Goal: Task Accomplishment & Management: Manage account settings

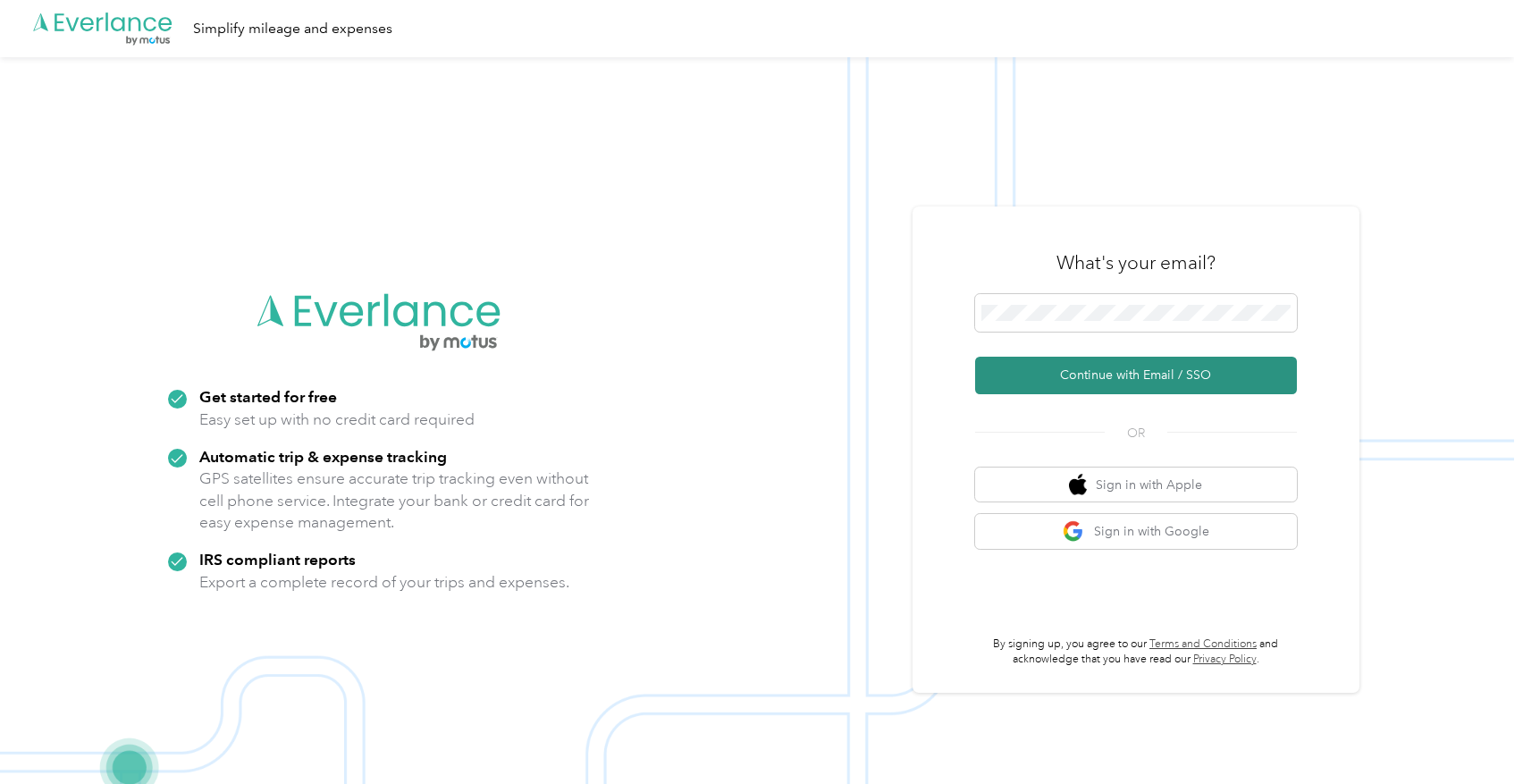
click at [1113, 370] on button "Continue with Email / SSO" at bounding box center [1136, 376] width 322 height 37
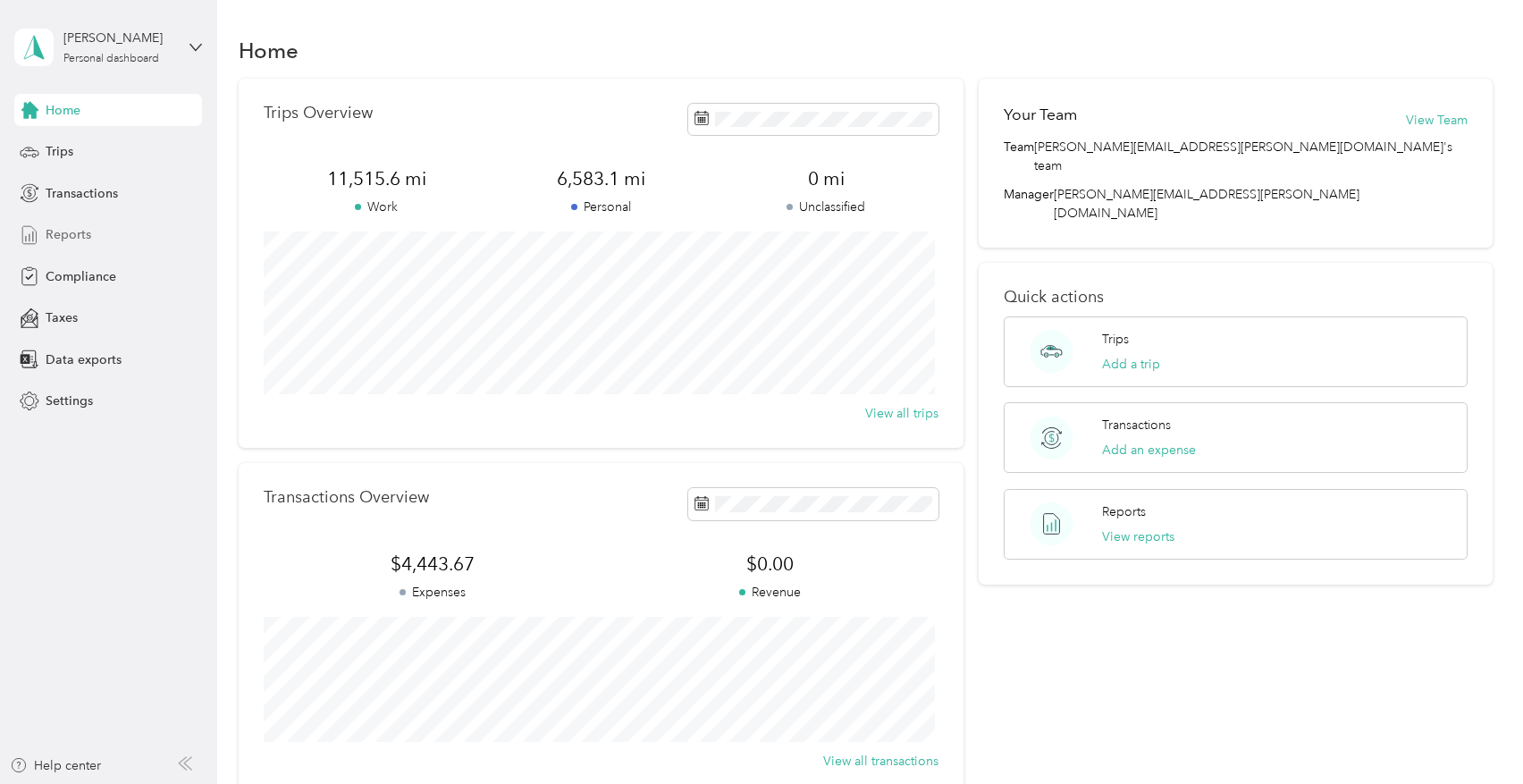
click at [53, 228] on span "Reports" at bounding box center [68, 234] width 45 height 19
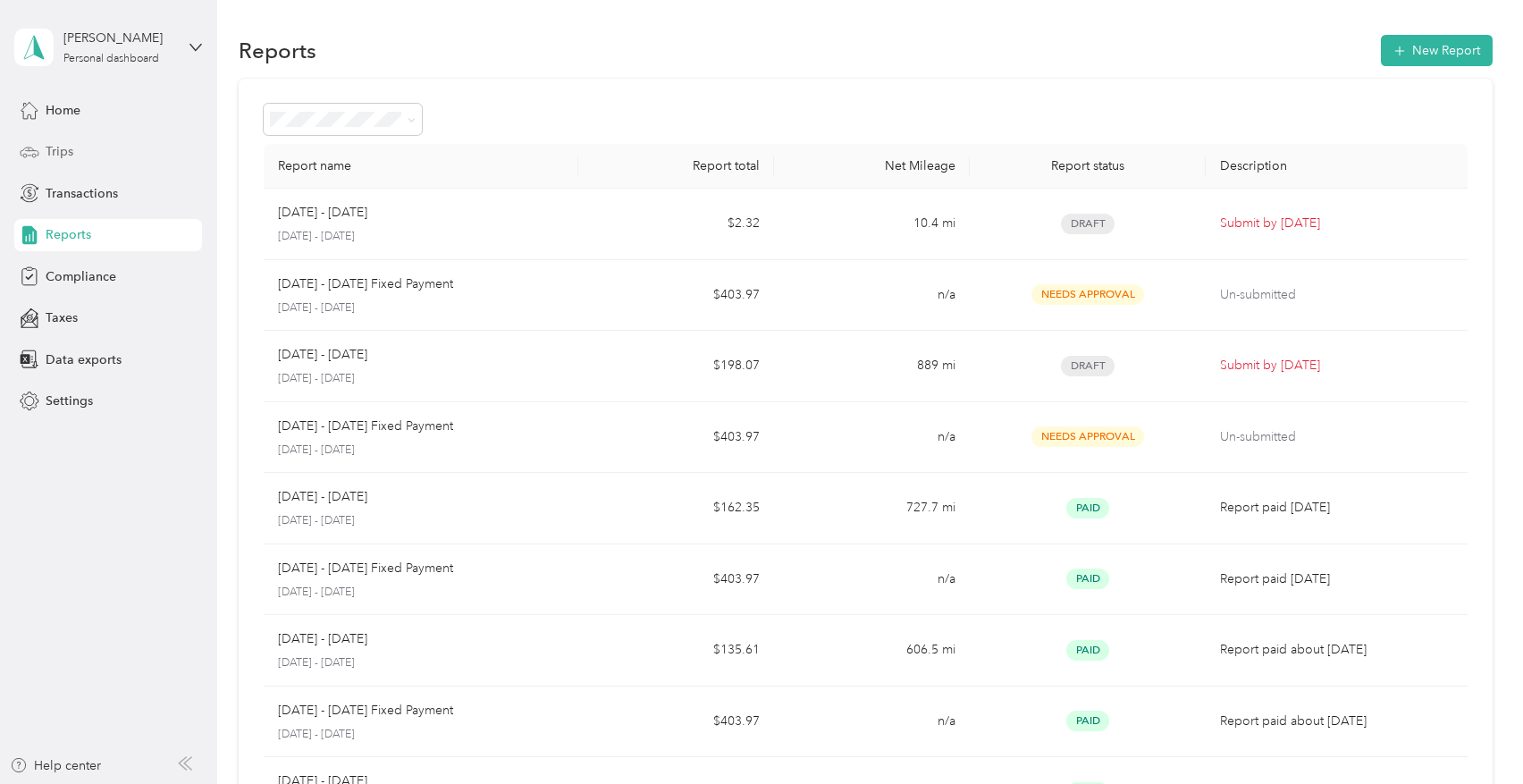
click at [64, 157] on span "Trips" at bounding box center [59, 151] width 28 height 19
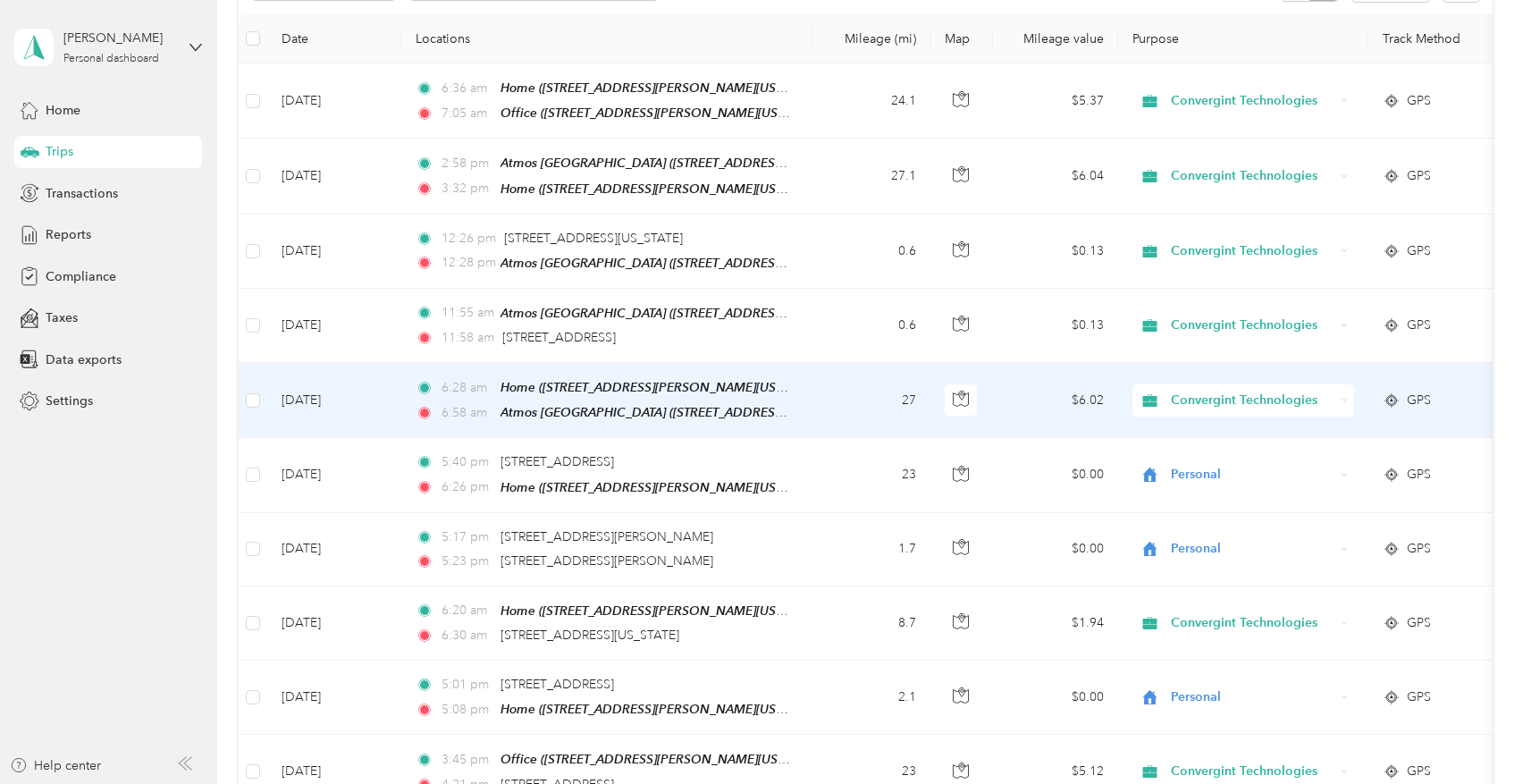
scroll to position [268, 0]
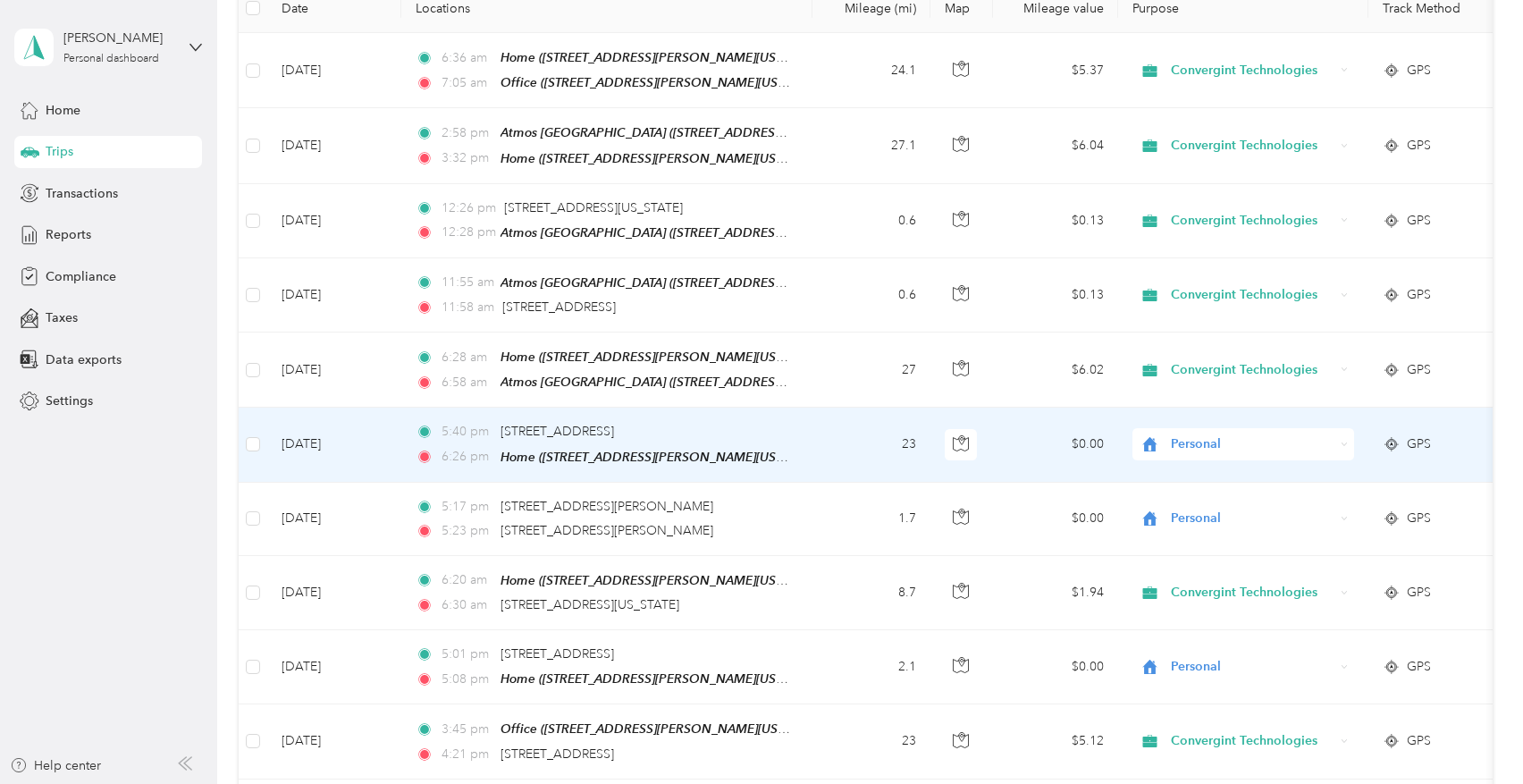
click at [1269, 439] on span "Personal" at bounding box center [1253, 444] width 164 height 20
click at [1242, 471] on span "Convergint Technologies" at bounding box center [1260, 468] width 166 height 19
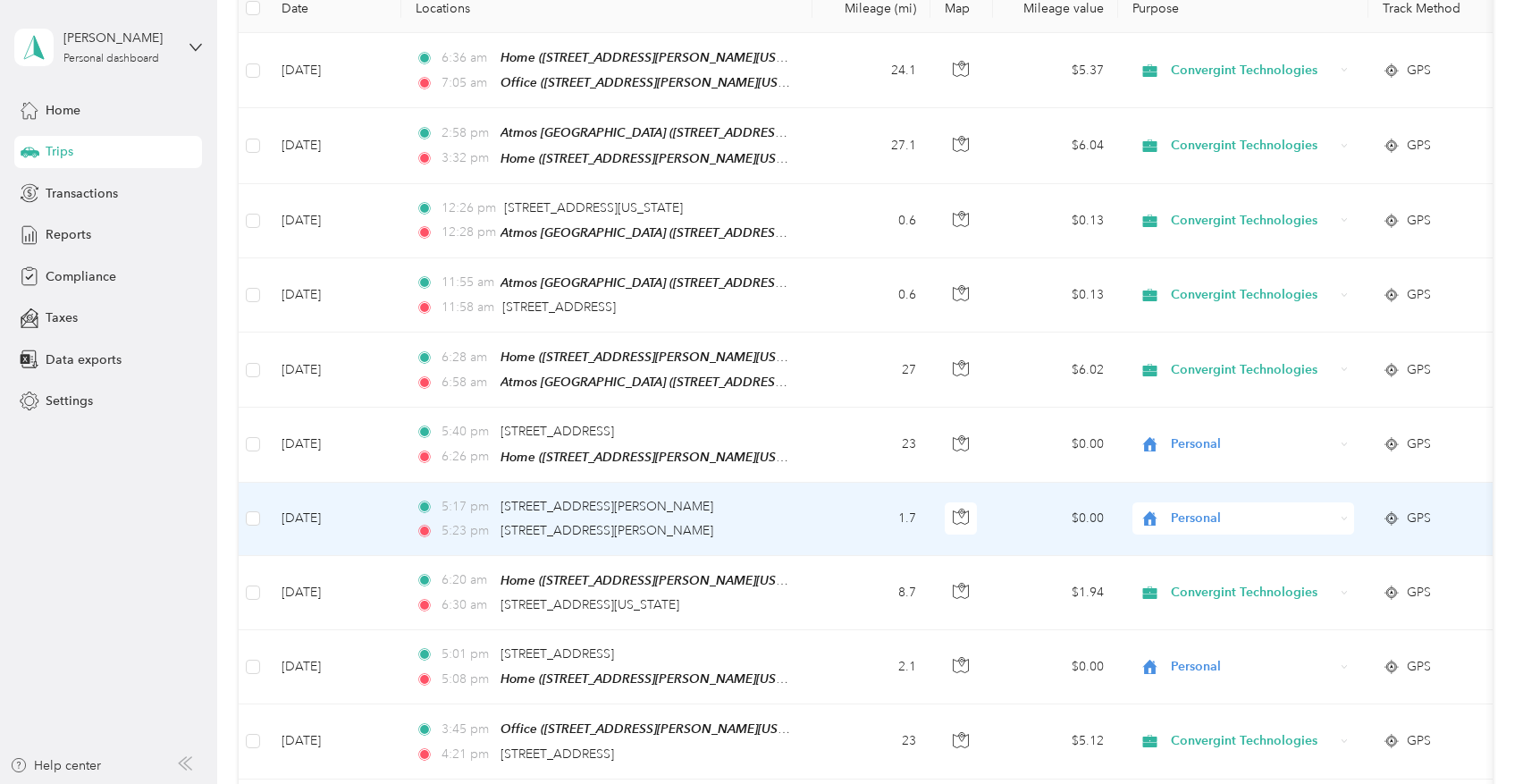
click at [1196, 510] on span "Personal" at bounding box center [1253, 519] width 164 height 20
click at [1221, 541] on span "Convergint Technologies" at bounding box center [1260, 541] width 166 height 19
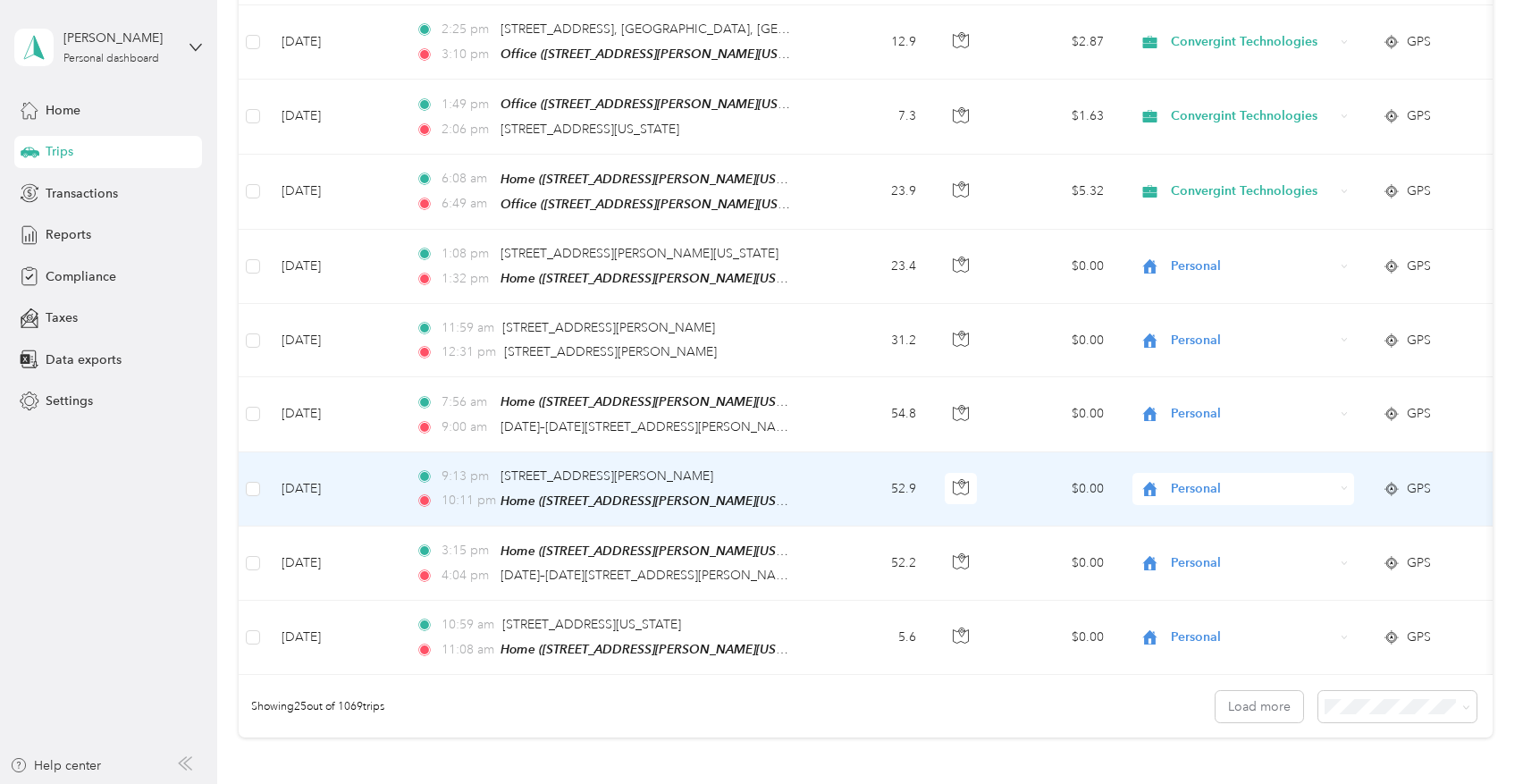
scroll to position [1519, 0]
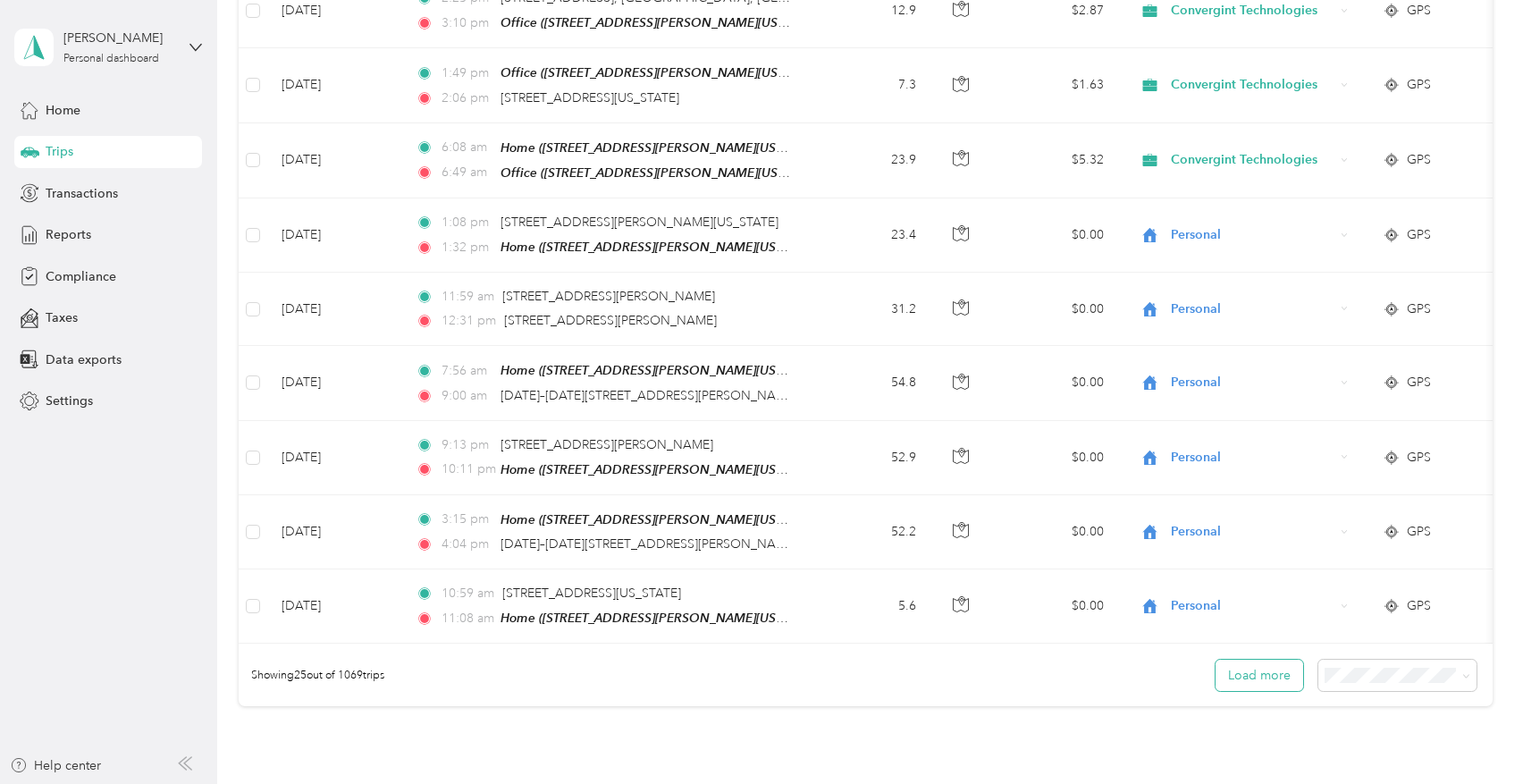
click at [1234, 667] on button "Load more" at bounding box center [1259, 676] width 88 height 32
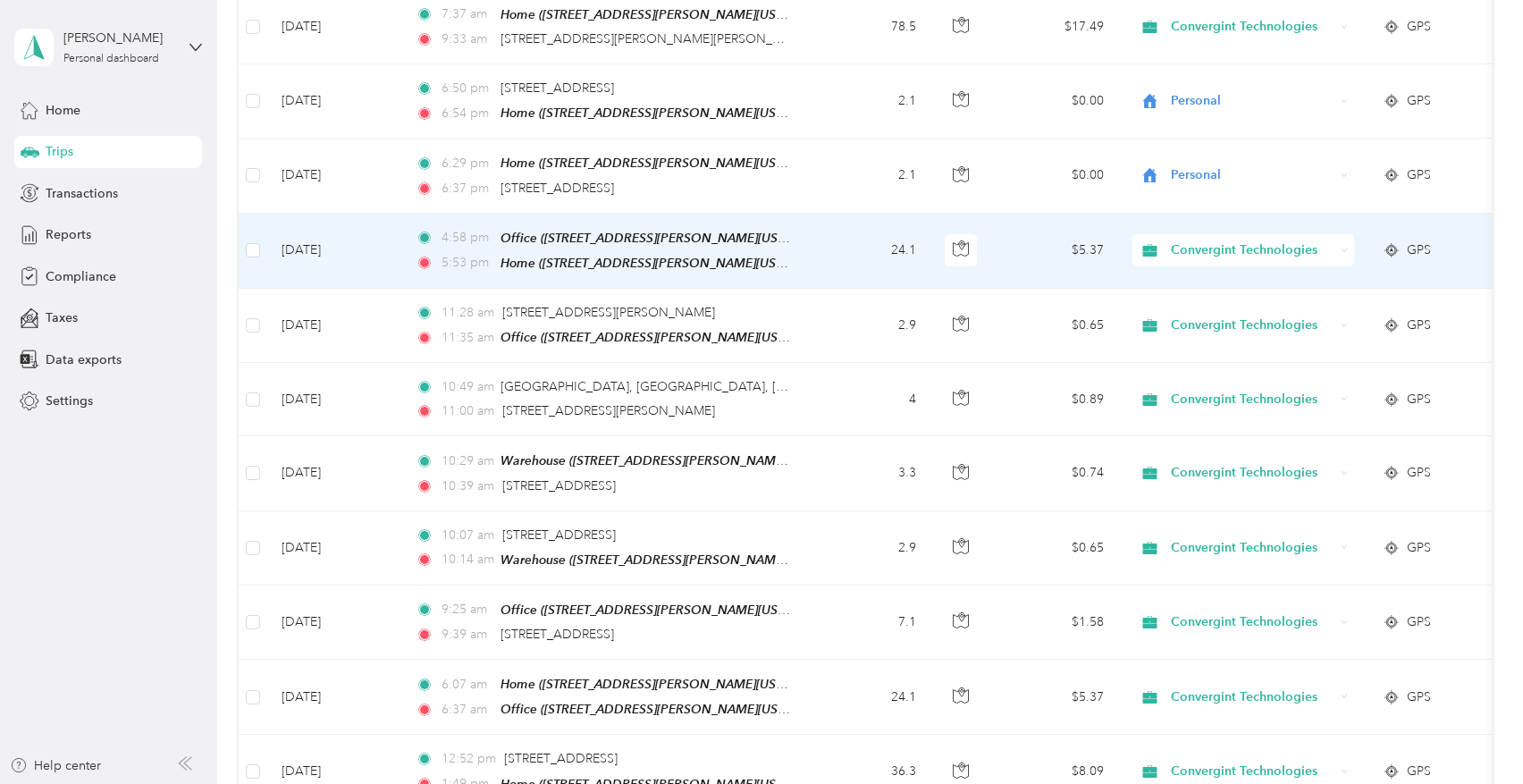
scroll to position [3306, 0]
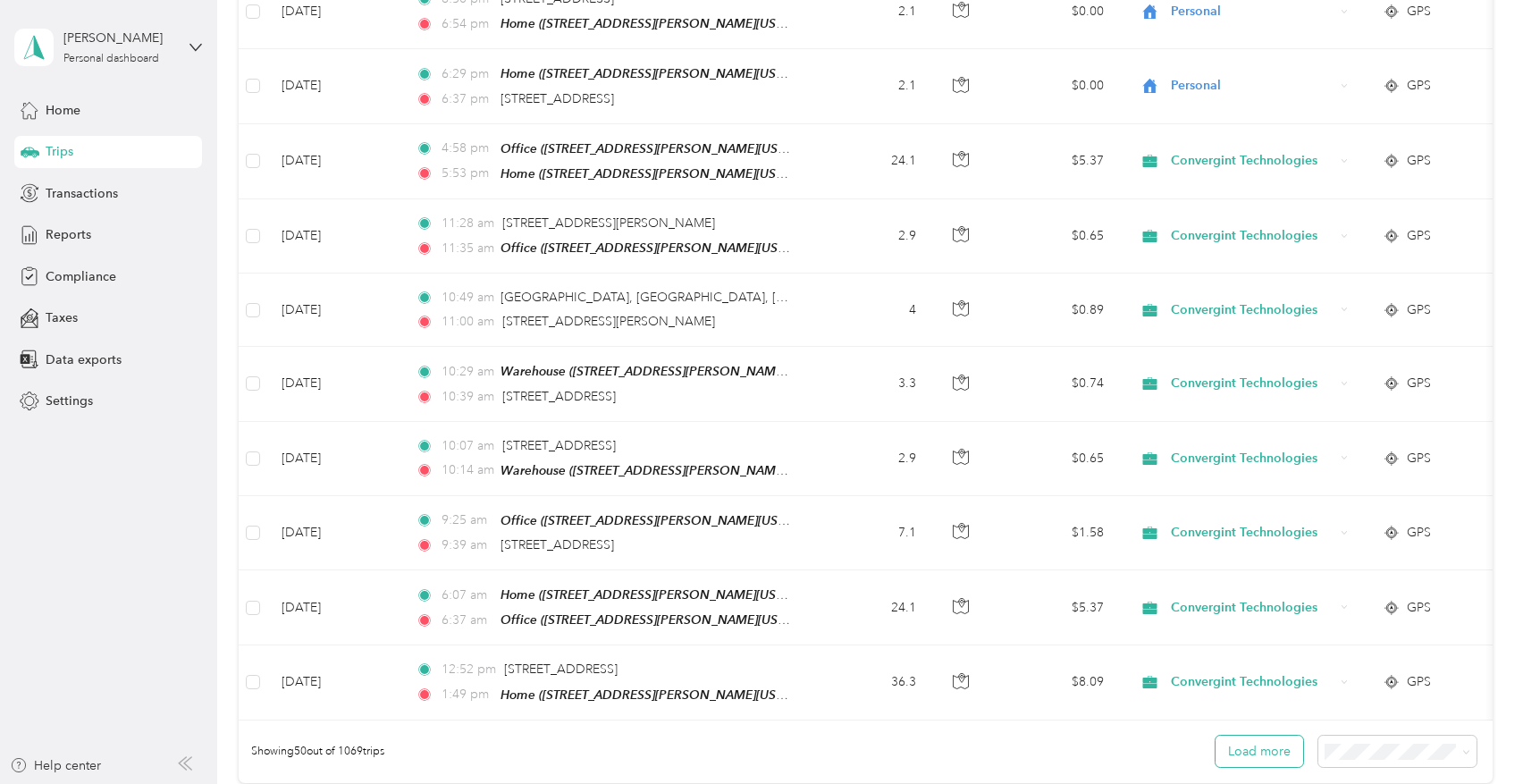
click at [1232, 736] on button "Load more" at bounding box center [1259, 751] width 88 height 32
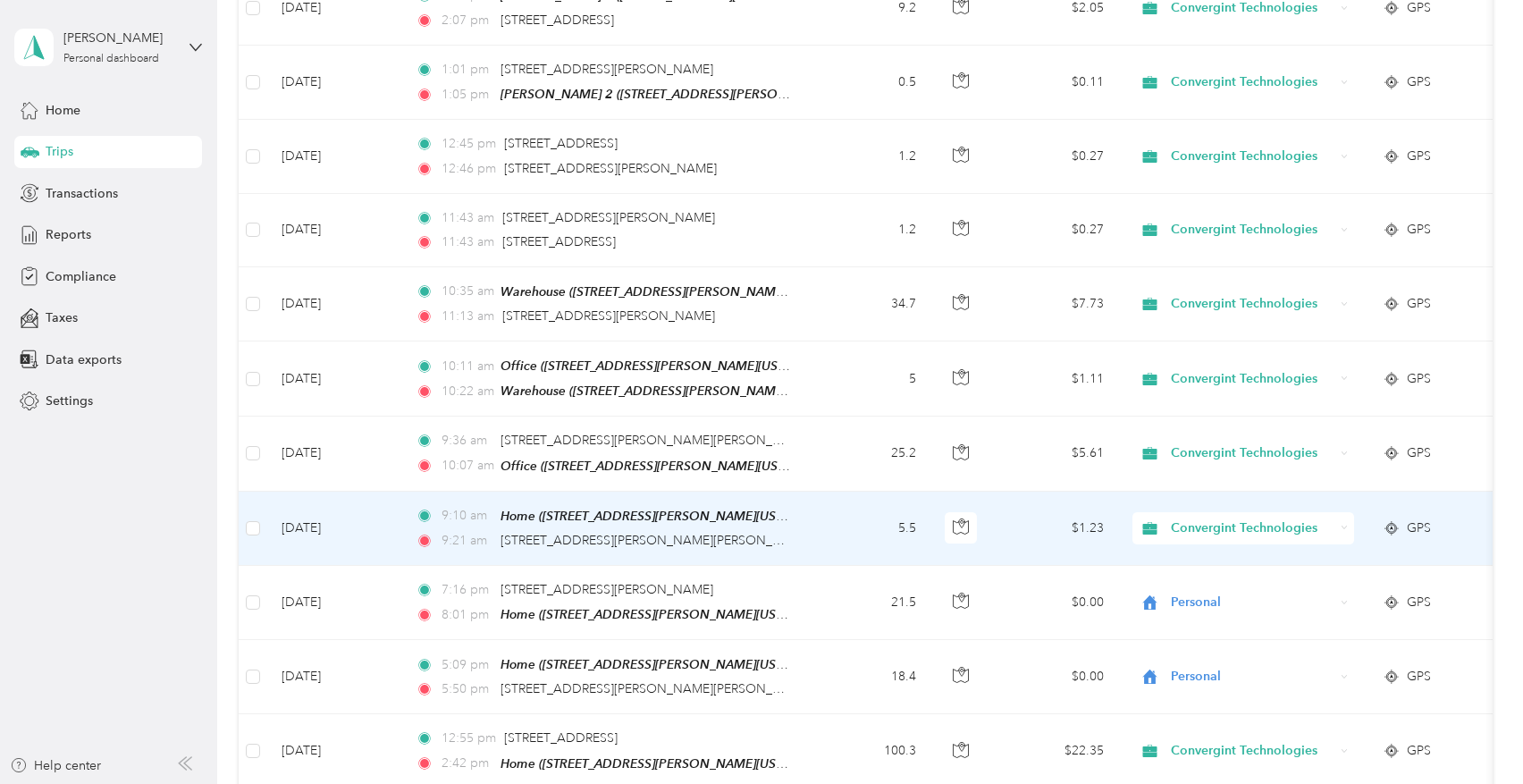
scroll to position [4825, 0]
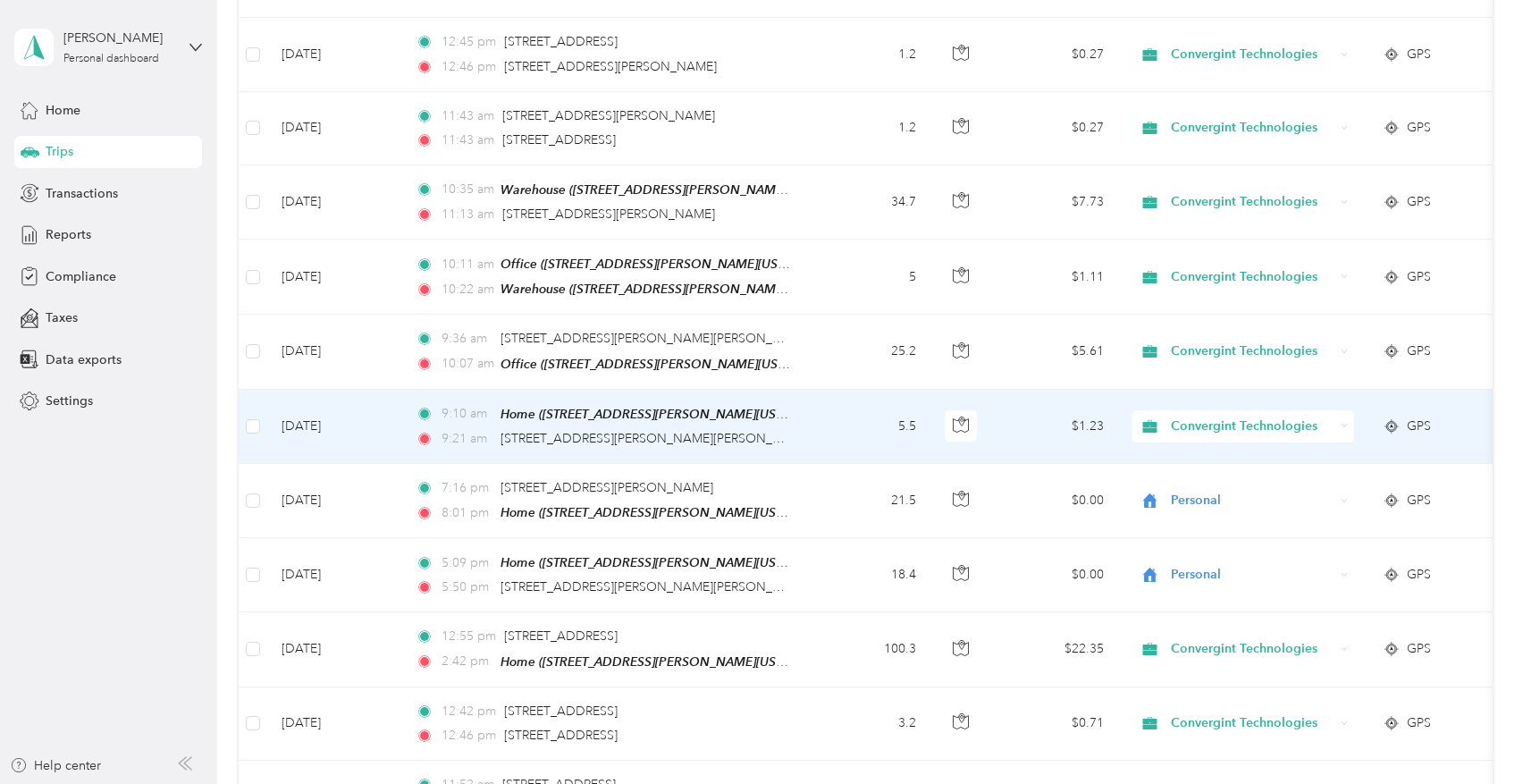
click at [1232, 416] on span "Convergint Technologies" at bounding box center [1253, 426] width 164 height 20
click at [1194, 418] on span "Personal" at bounding box center [1261, 427] width 169 height 19
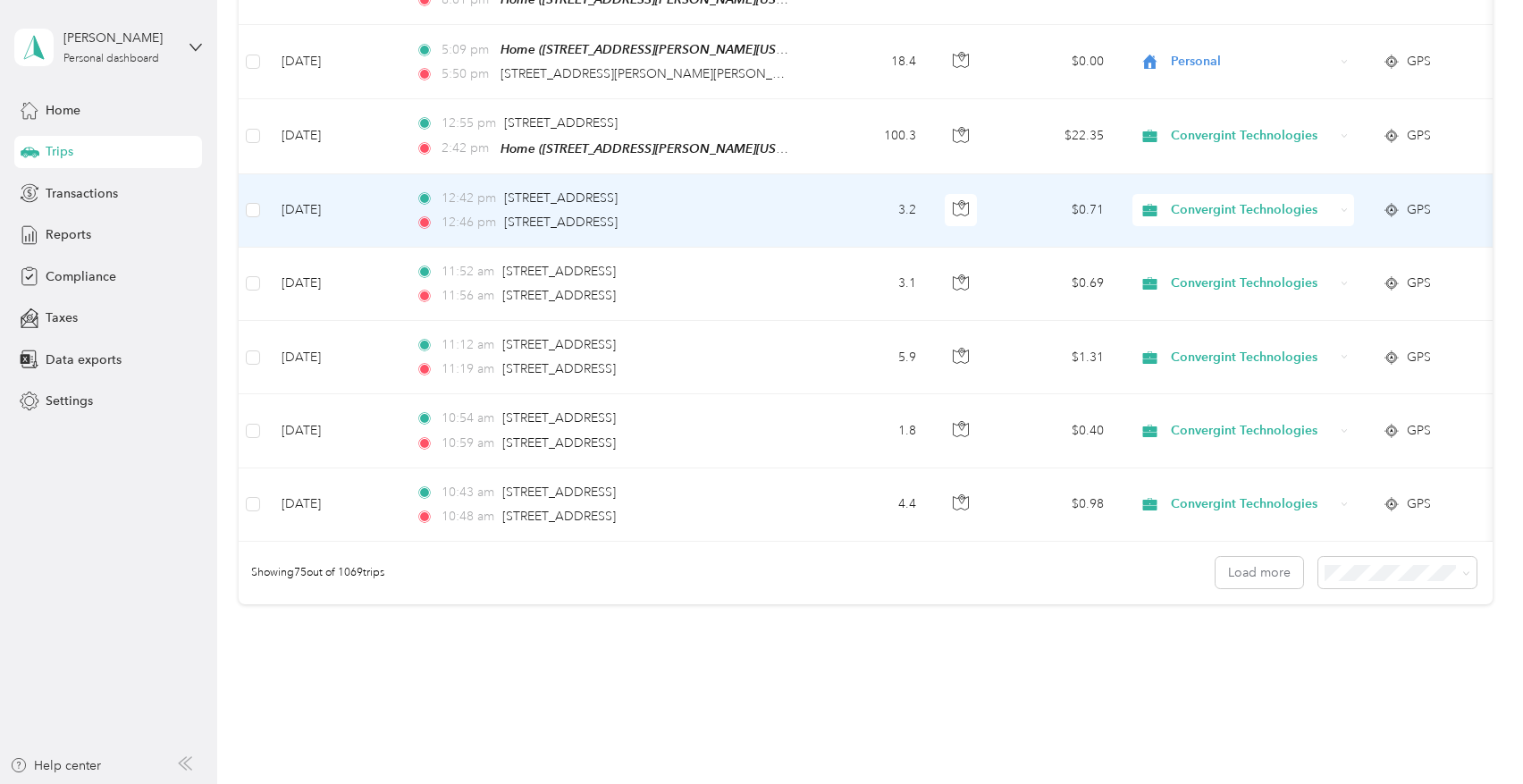
scroll to position [5352, 0]
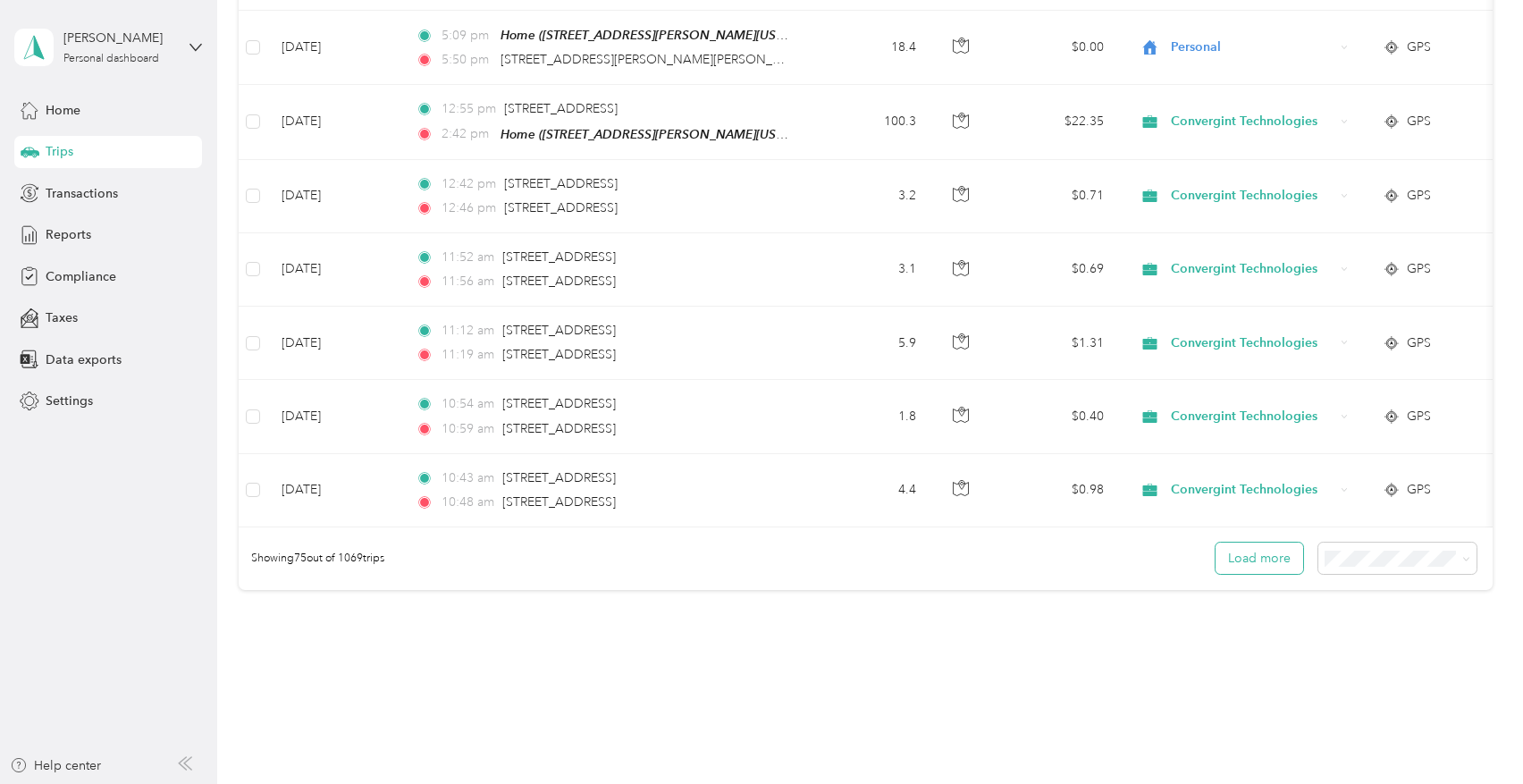
click at [1267, 542] on button "Load more" at bounding box center [1259, 558] width 88 height 32
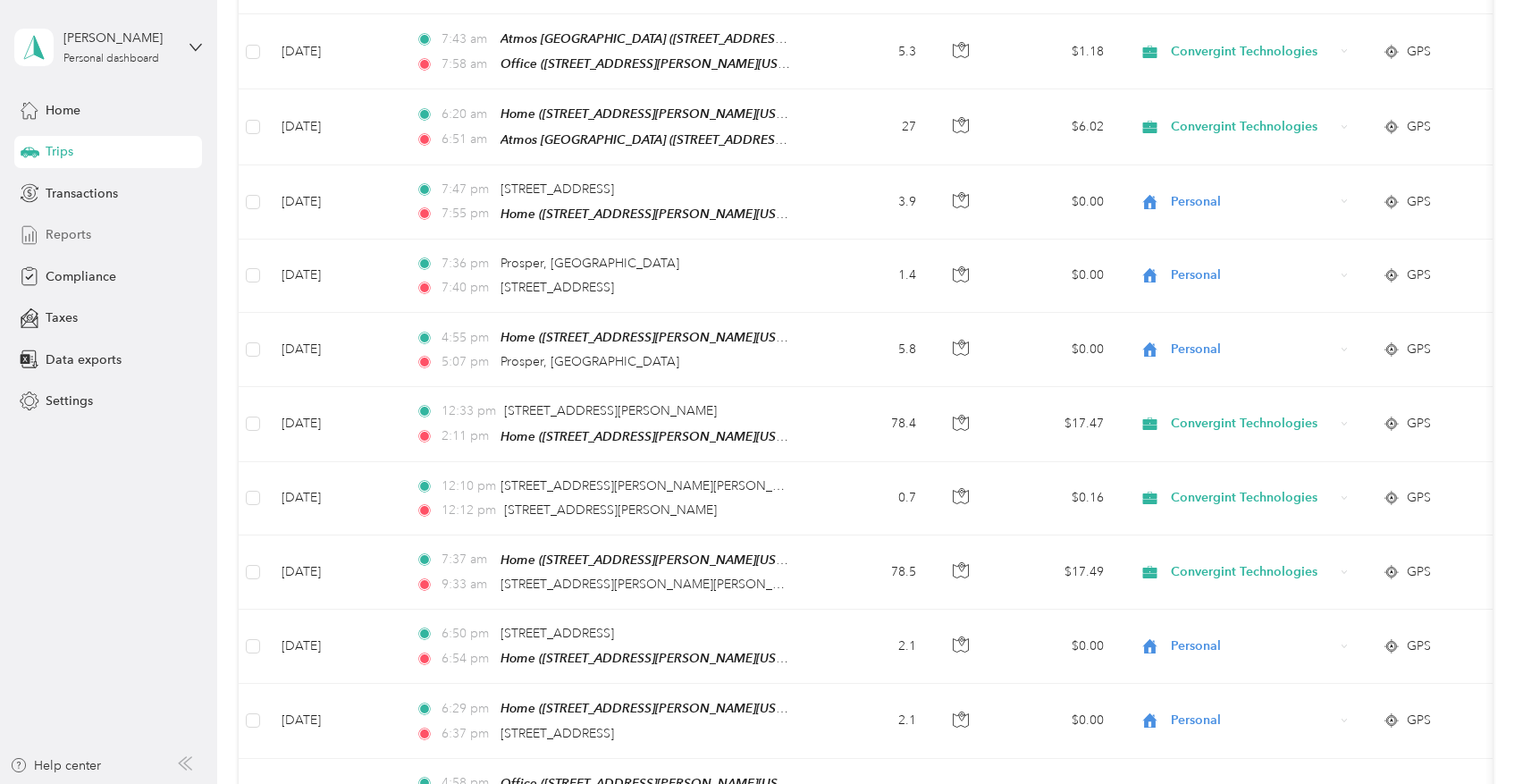
click at [85, 231] on span "Reports" at bounding box center [68, 234] width 45 height 19
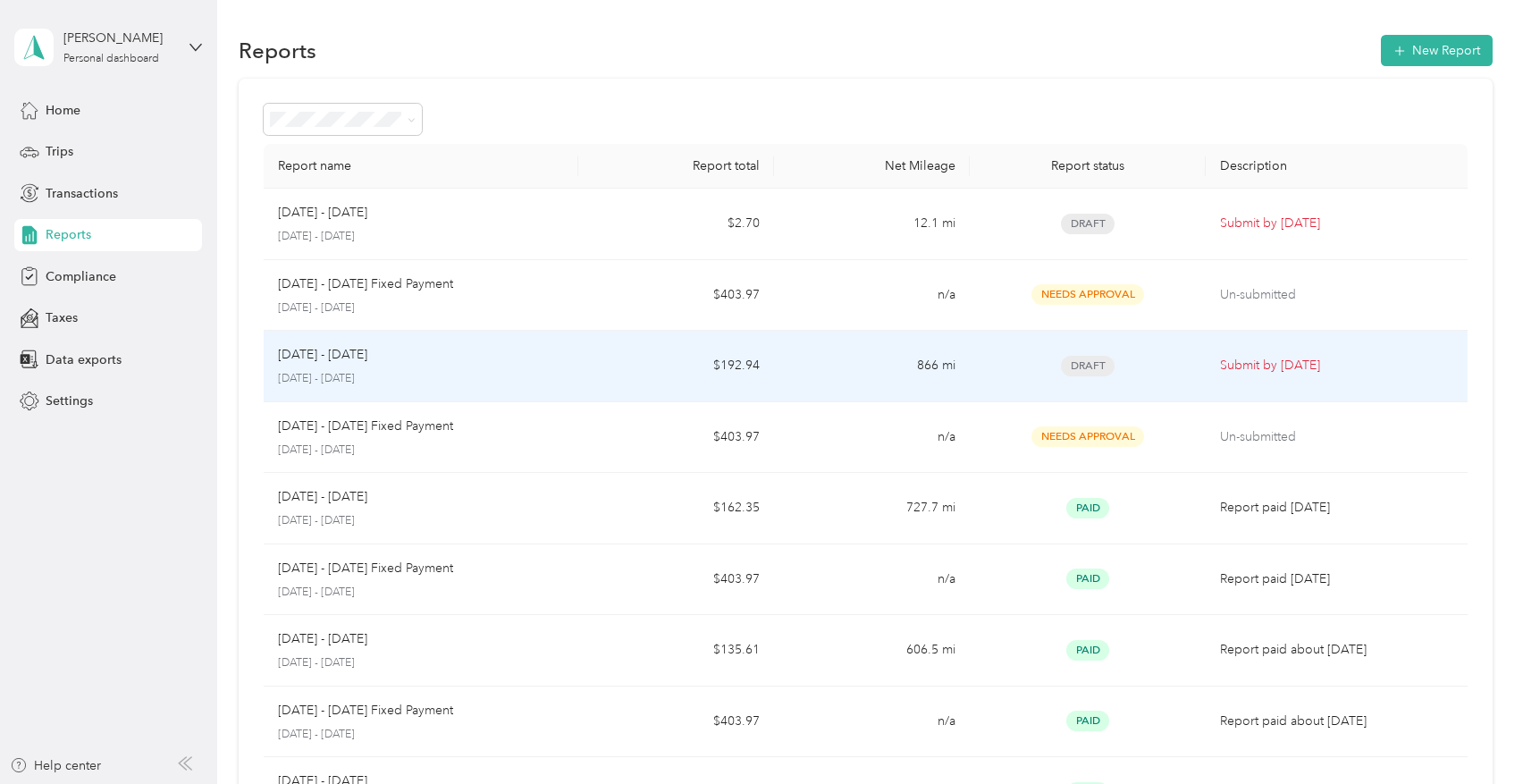
click at [1306, 363] on p "Submit by [DATE]" at bounding box center [1337, 366] width 233 height 20
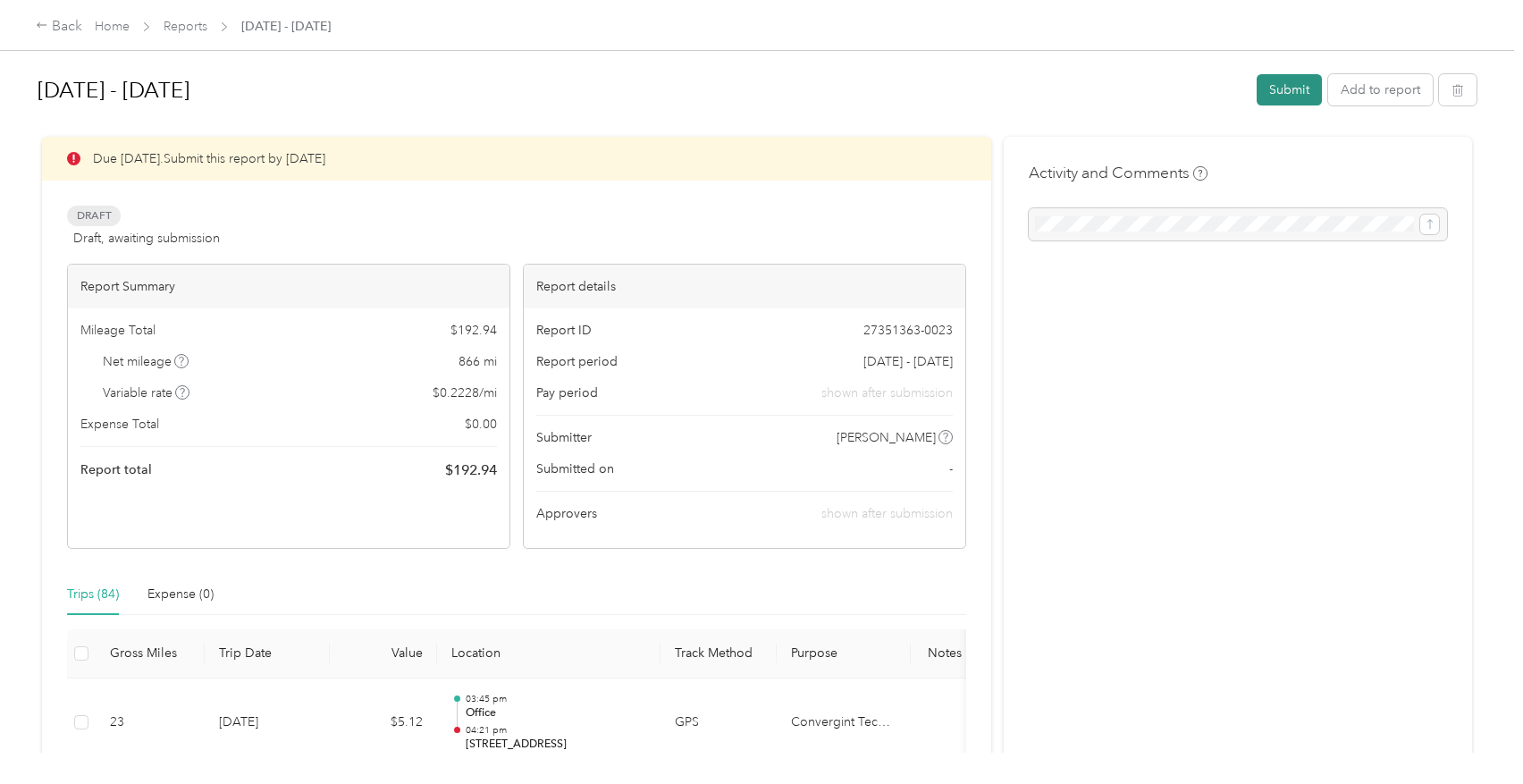
click at [1298, 92] on button "Submit" at bounding box center [1289, 90] width 65 height 32
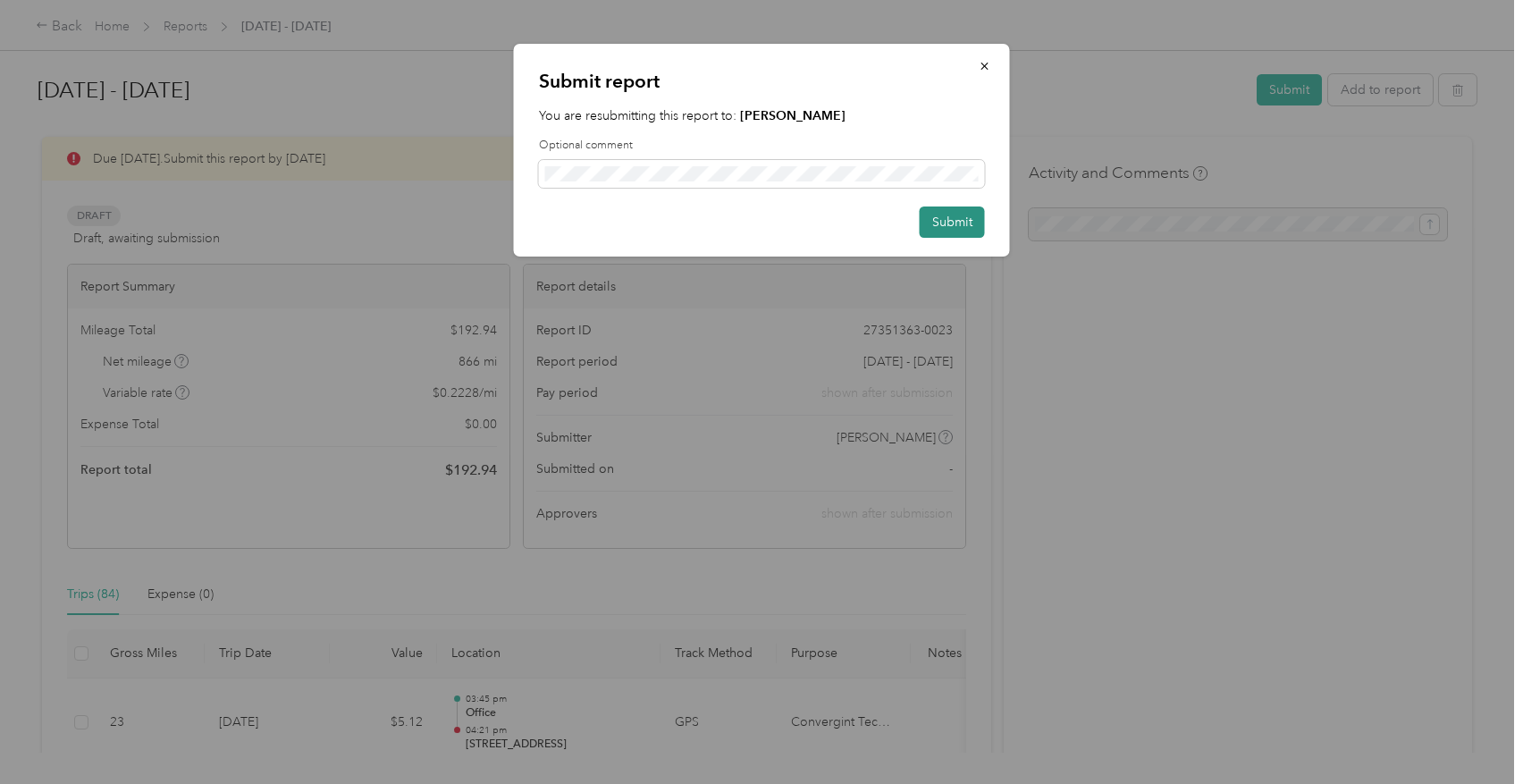
click at [942, 224] on button "Submit" at bounding box center [952, 222] width 65 height 32
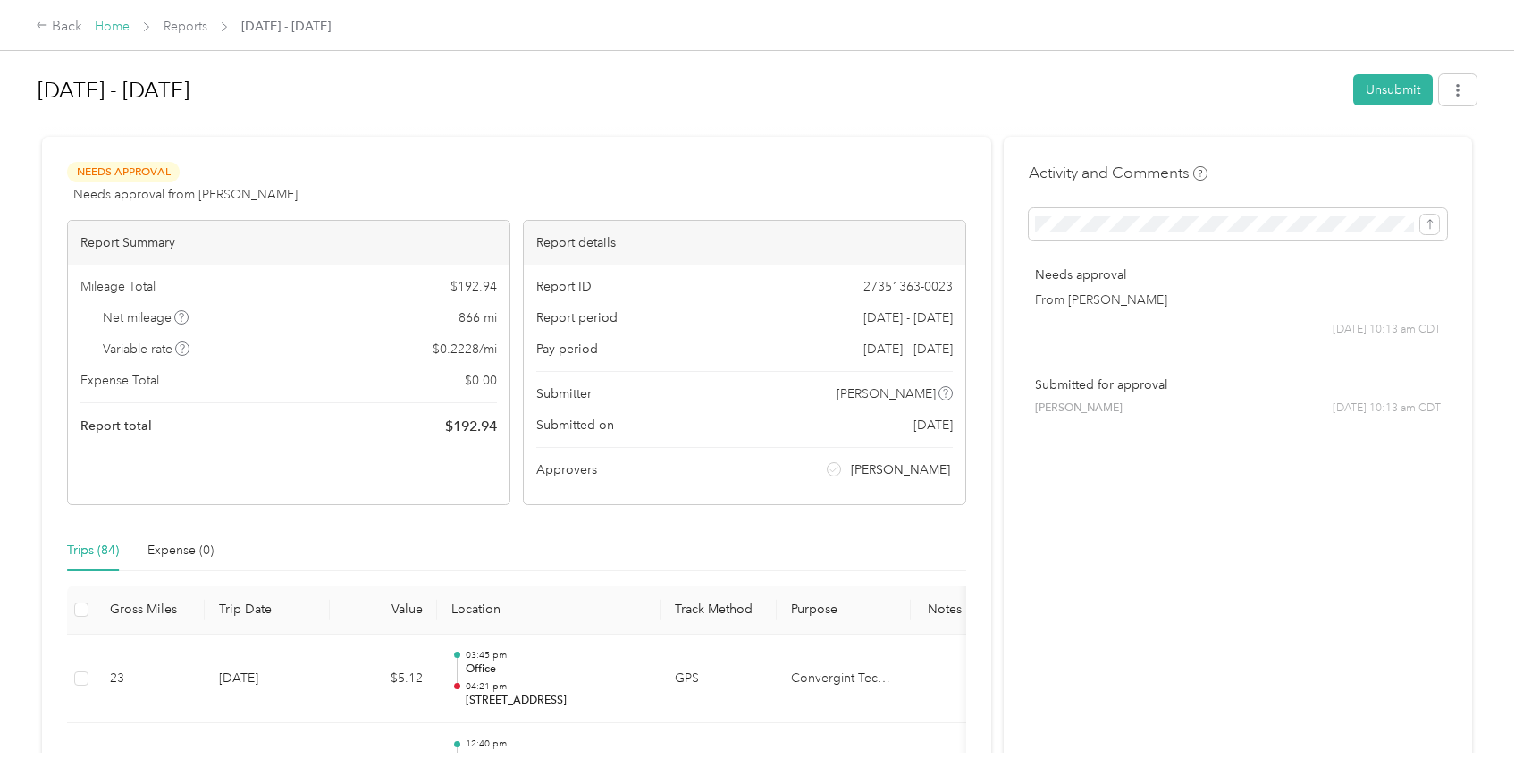
click at [110, 31] on link "Home" at bounding box center [111, 26] width 35 height 15
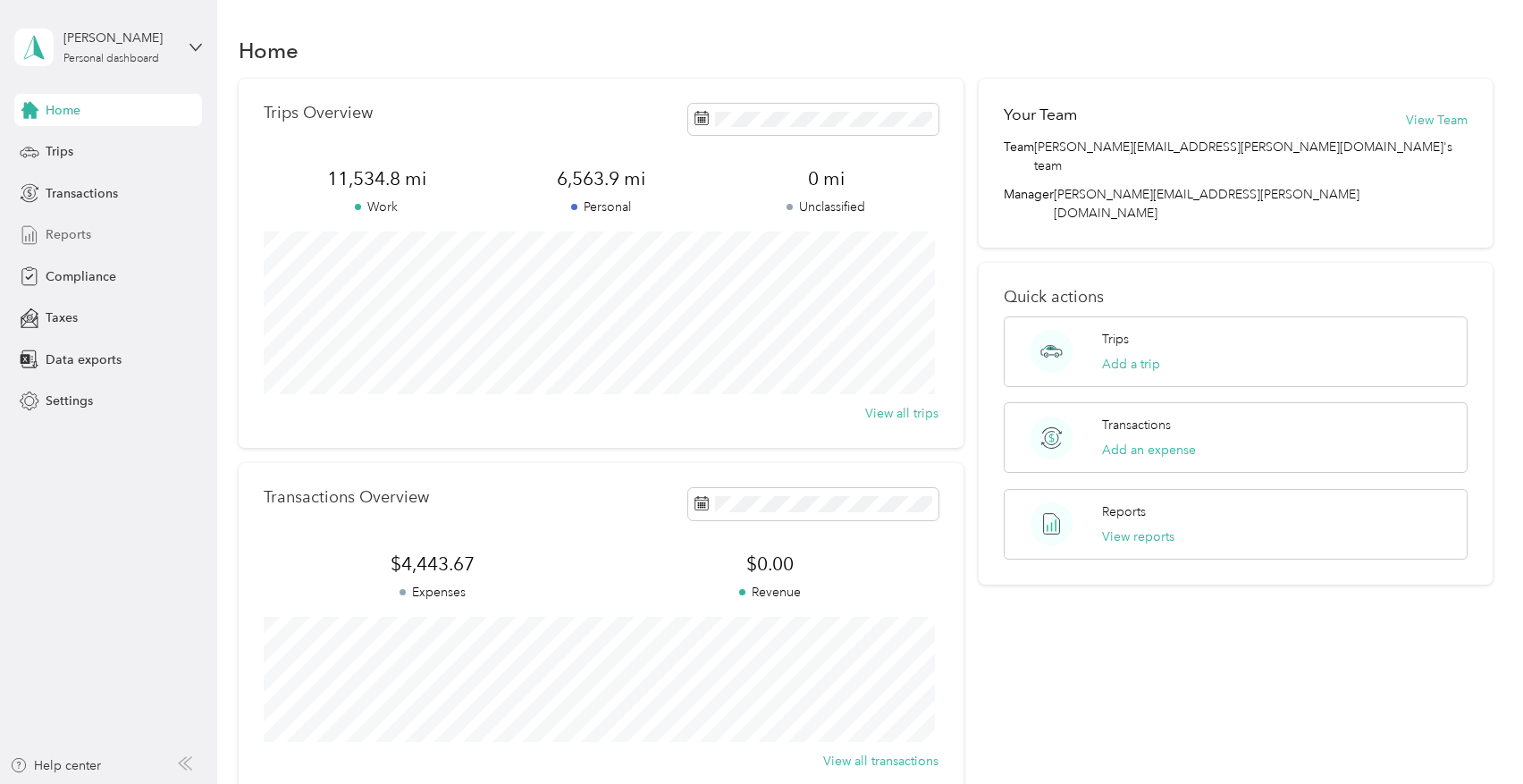
click at [66, 234] on span "Reports" at bounding box center [68, 234] width 45 height 19
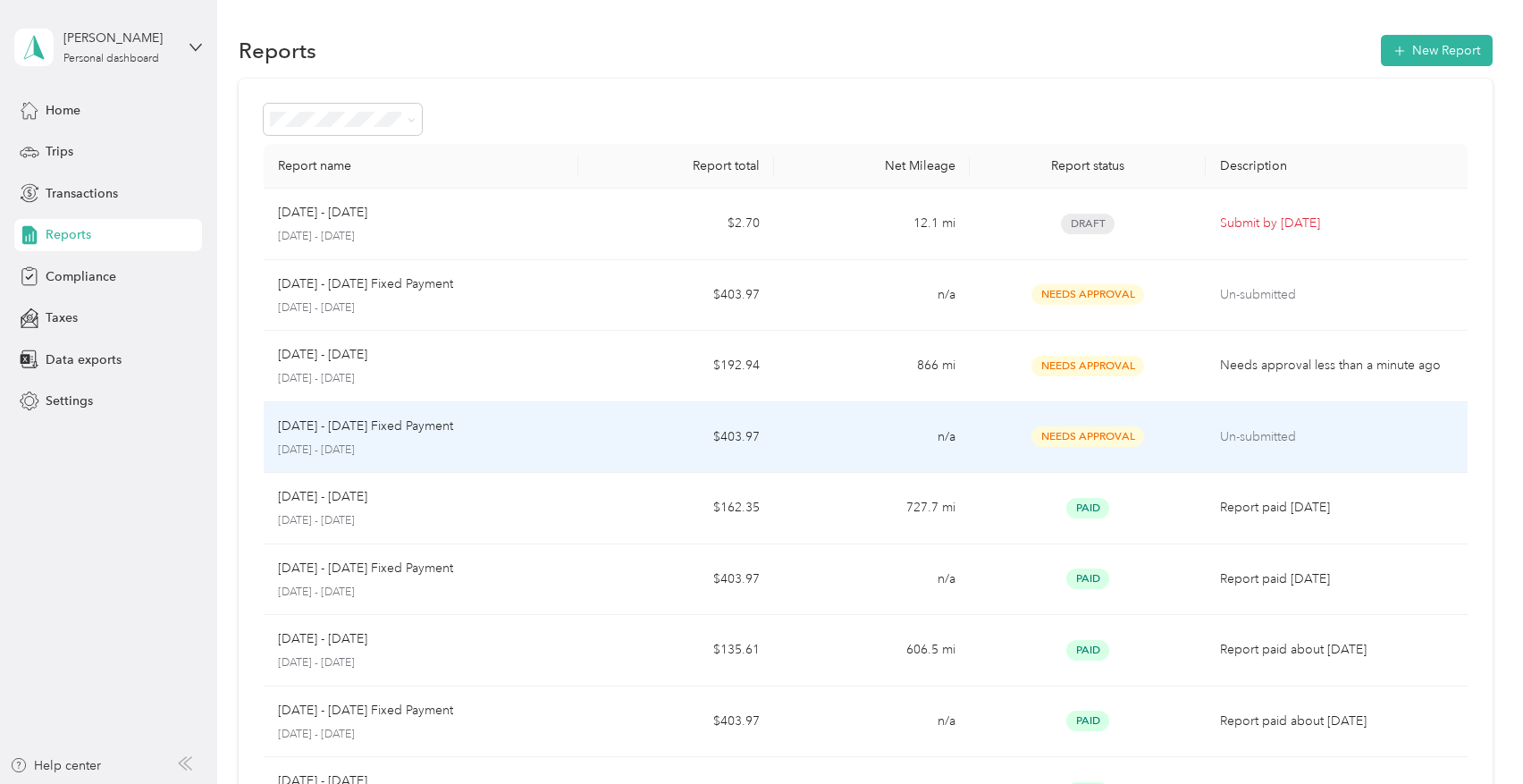
click at [1261, 435] on p "Un-submitted" at bounding box center [1337, 437] width 233 height 20
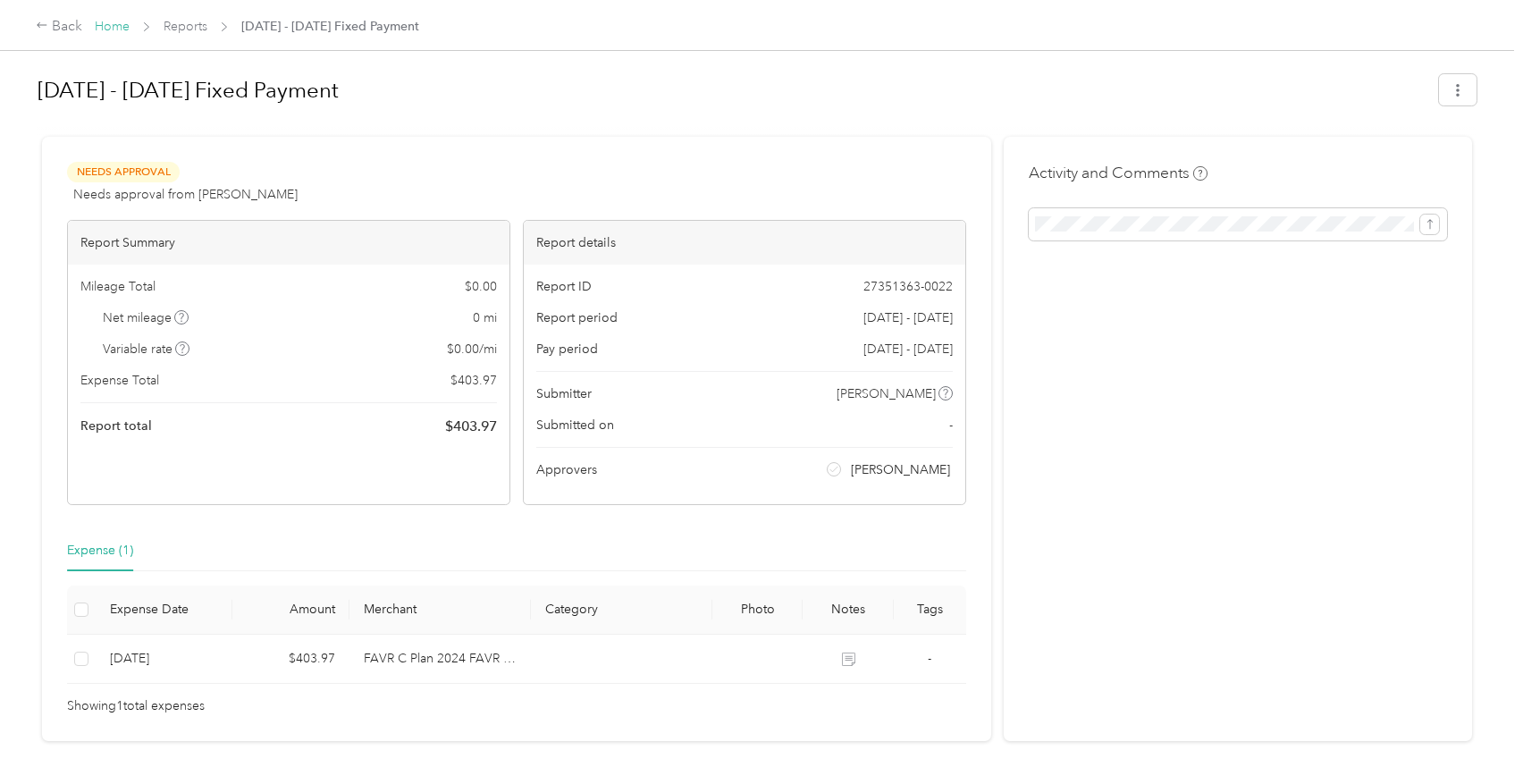
click at [95, 27] on link "Home" at bounding box center [111, 26] width 35 height 15
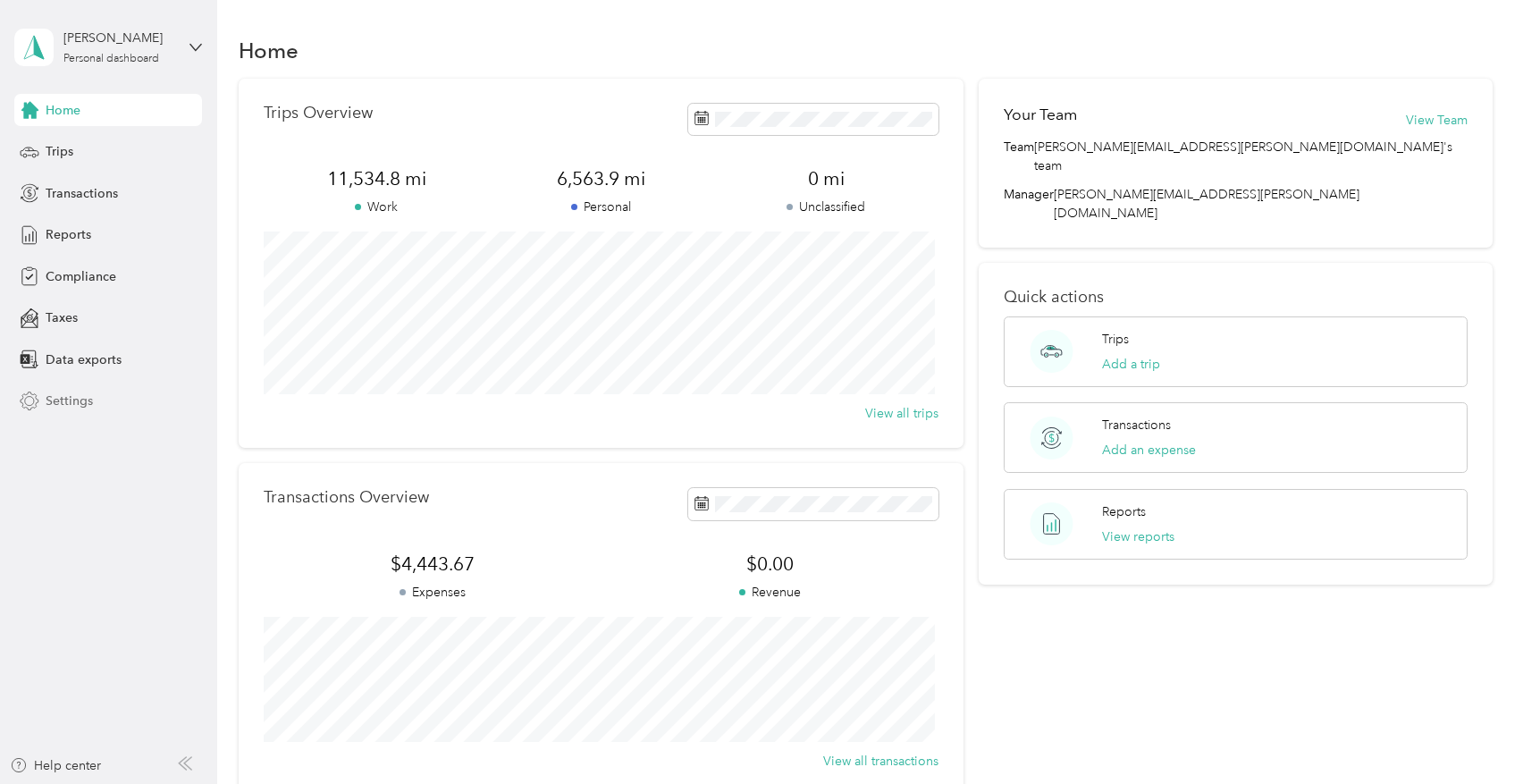
click at [69, 394] on span "Settings" at bounding box center [69, 400] width 47 height 19
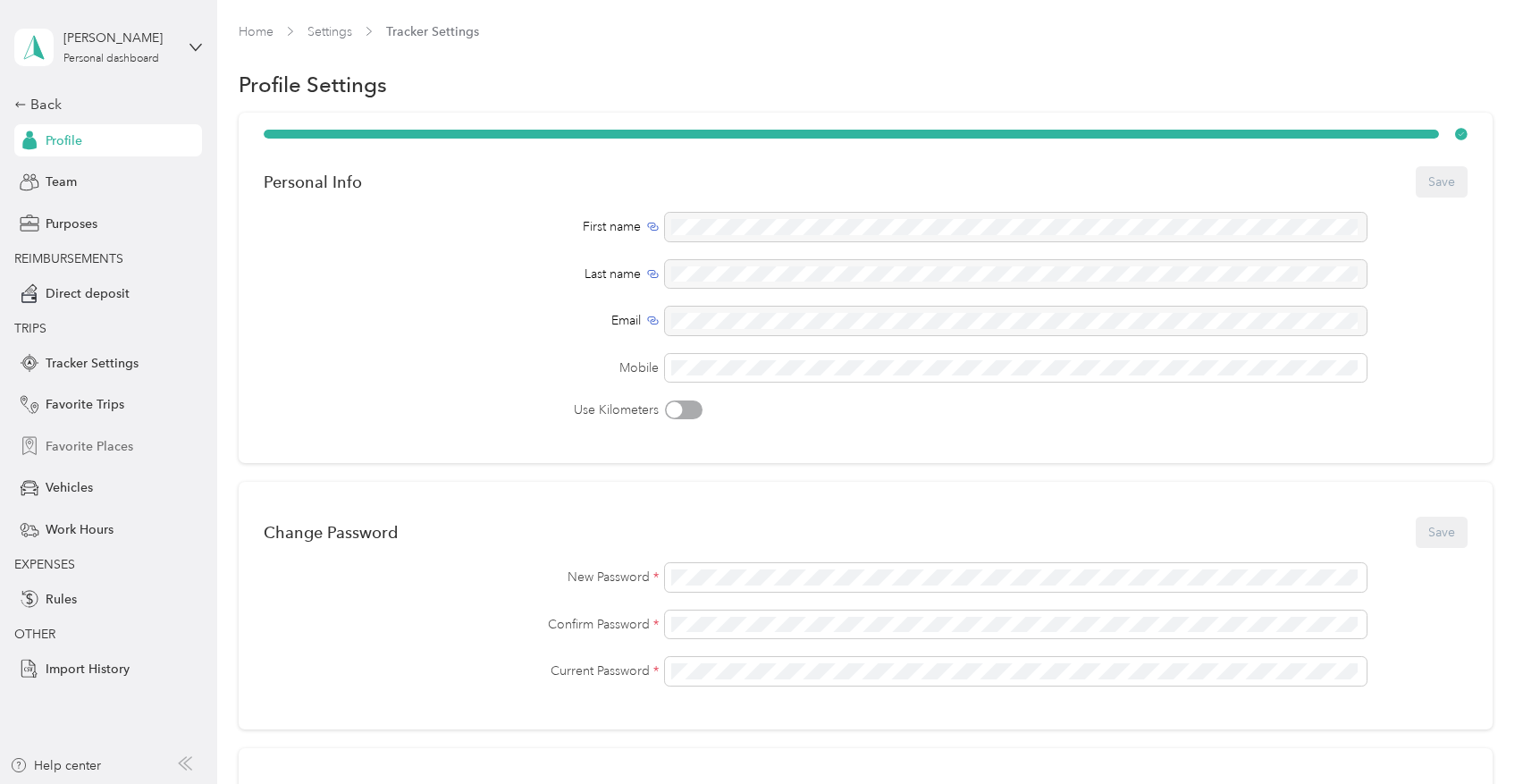
click at [109, 450] on span "Favorite Places" at bounding box center [89, 446] width 88 height 19
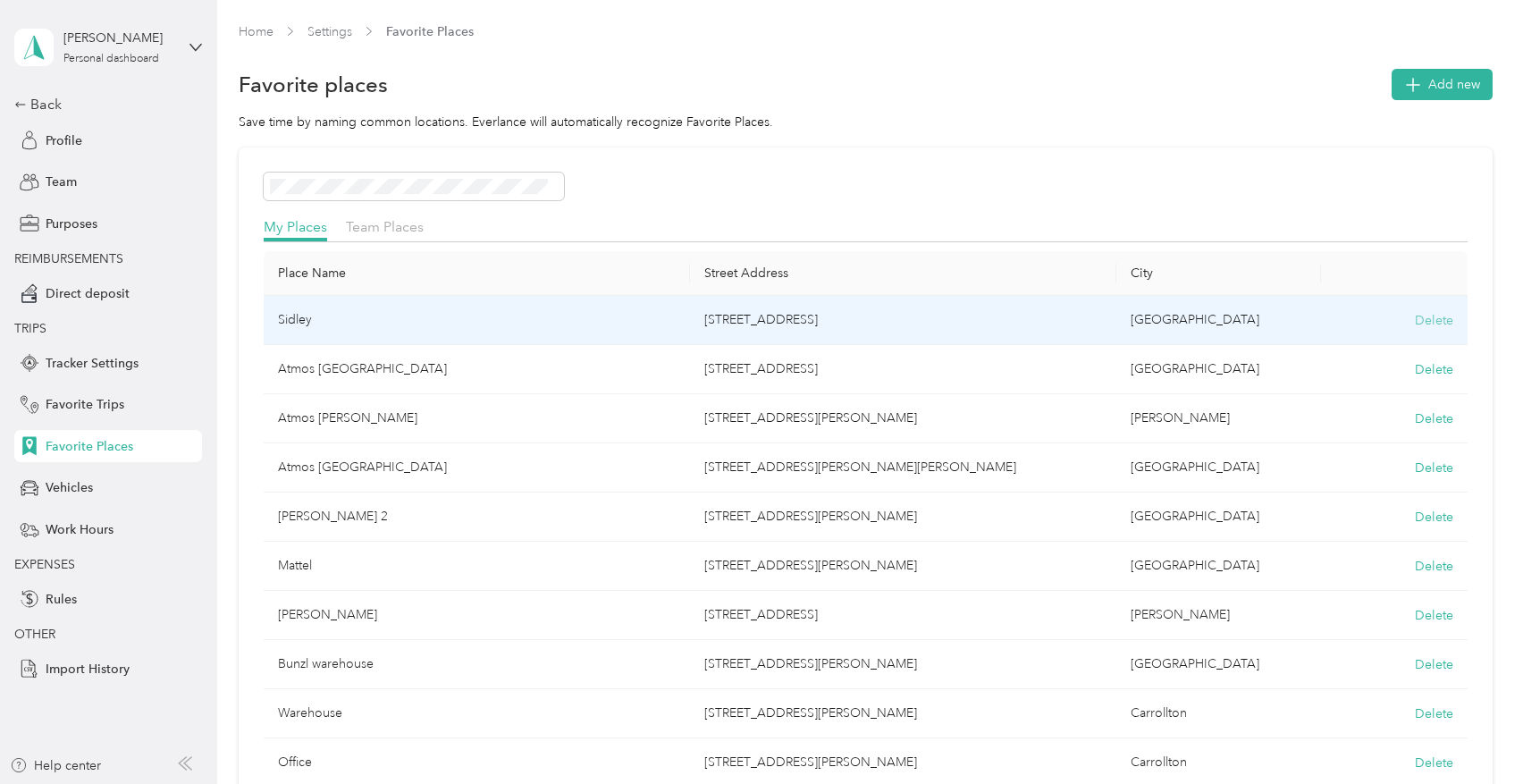
click at [1441, 319] on button "Delete" at bounding box center [1433, 320] width 38 height 19
click at [1364, 342] on button "Yes, delete" at bounding box center [1353, 342] width 72 height 29
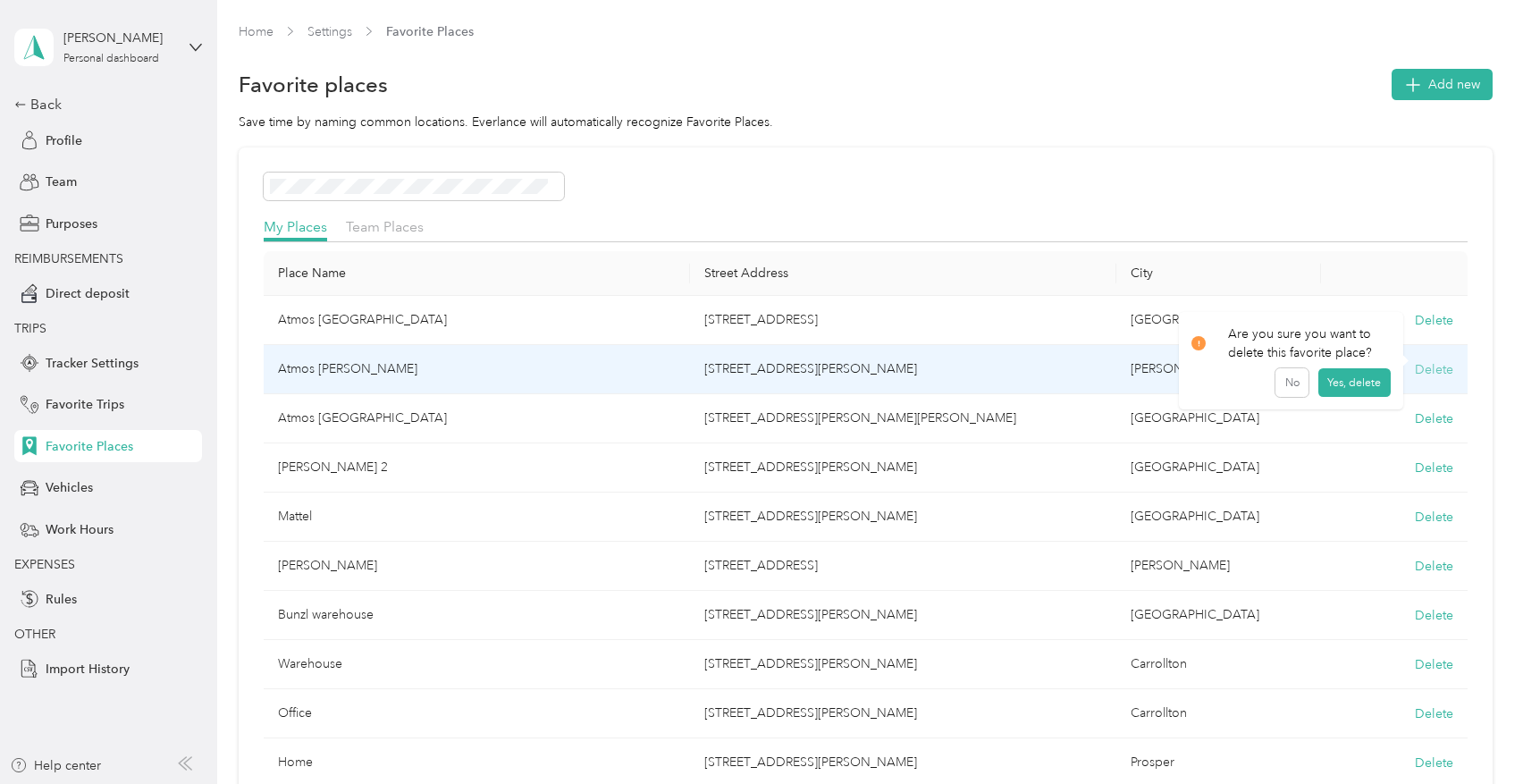
click at [1422, 366] on button "Delete" at bounding box center [1433, 369] width 38 height 19
click at [1373, 389] on button "Yes, delete" at bounding box center [1353, 391] width 72 height 29
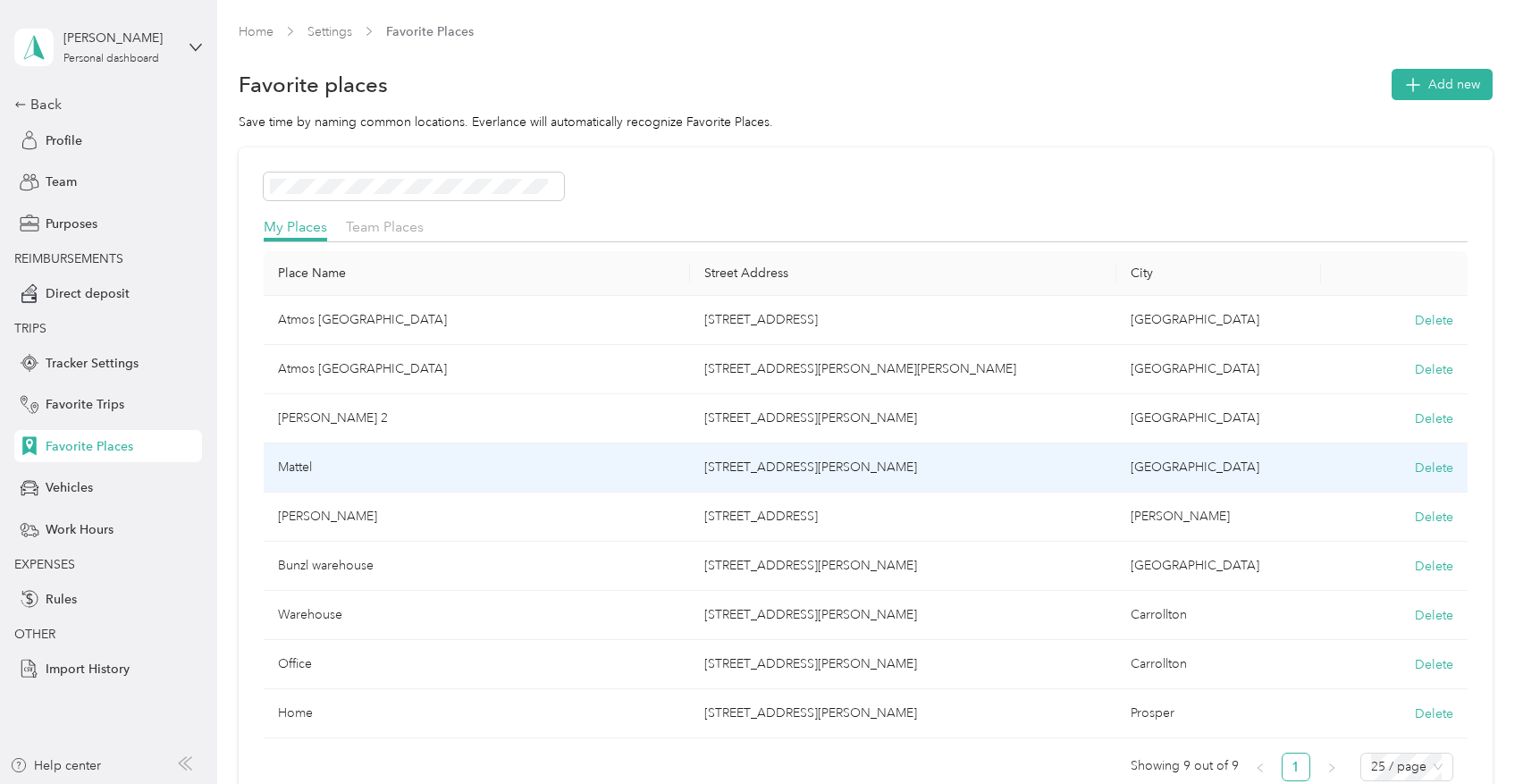
scroll to position [90, 0]
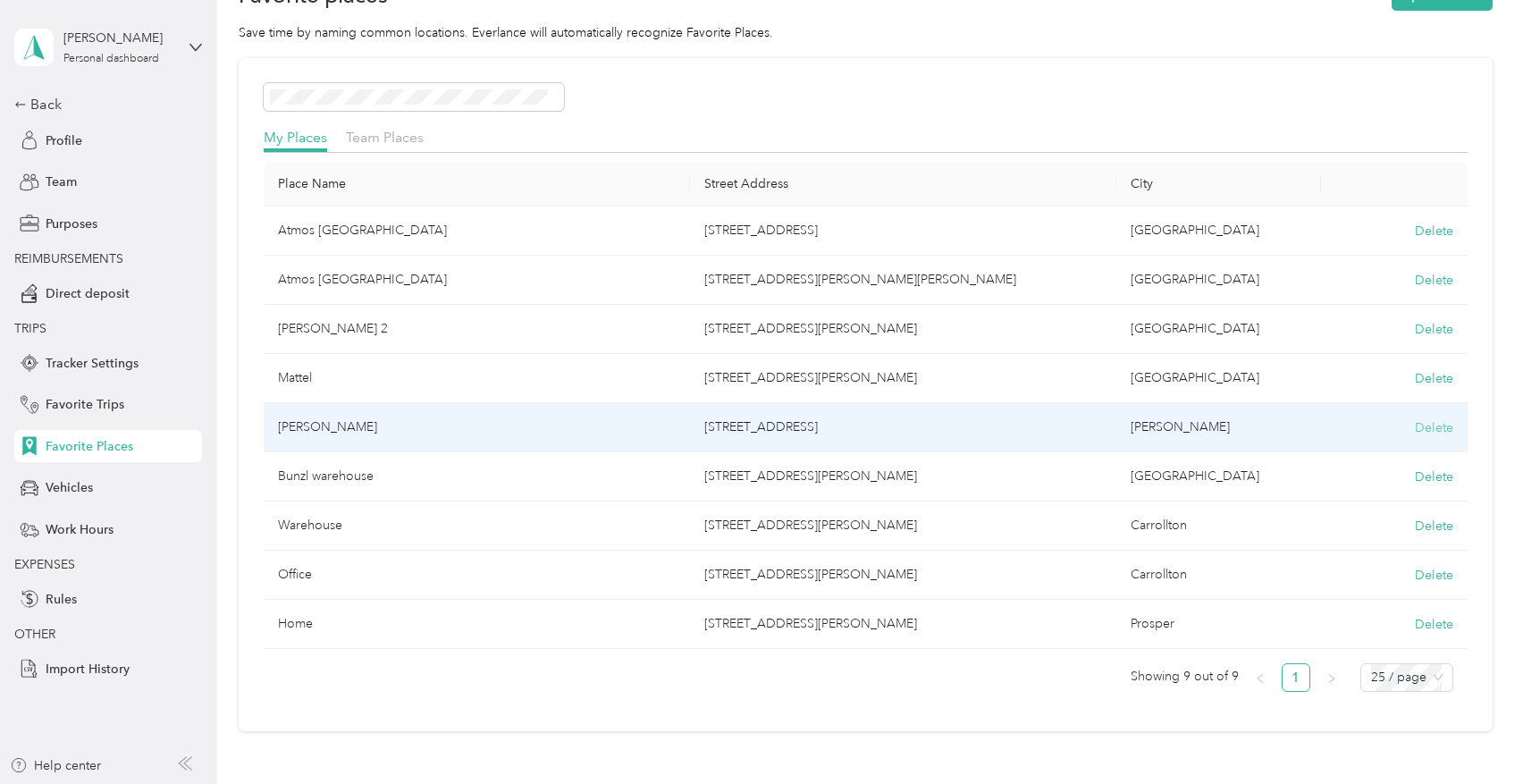
click at [1439, 433] on button "Delete" at bounding box center [1433, 427] width 38 height 19
click at [1347, 452] on button "Yes, delete" at bounding box center [1353, 449] width 72 height 29
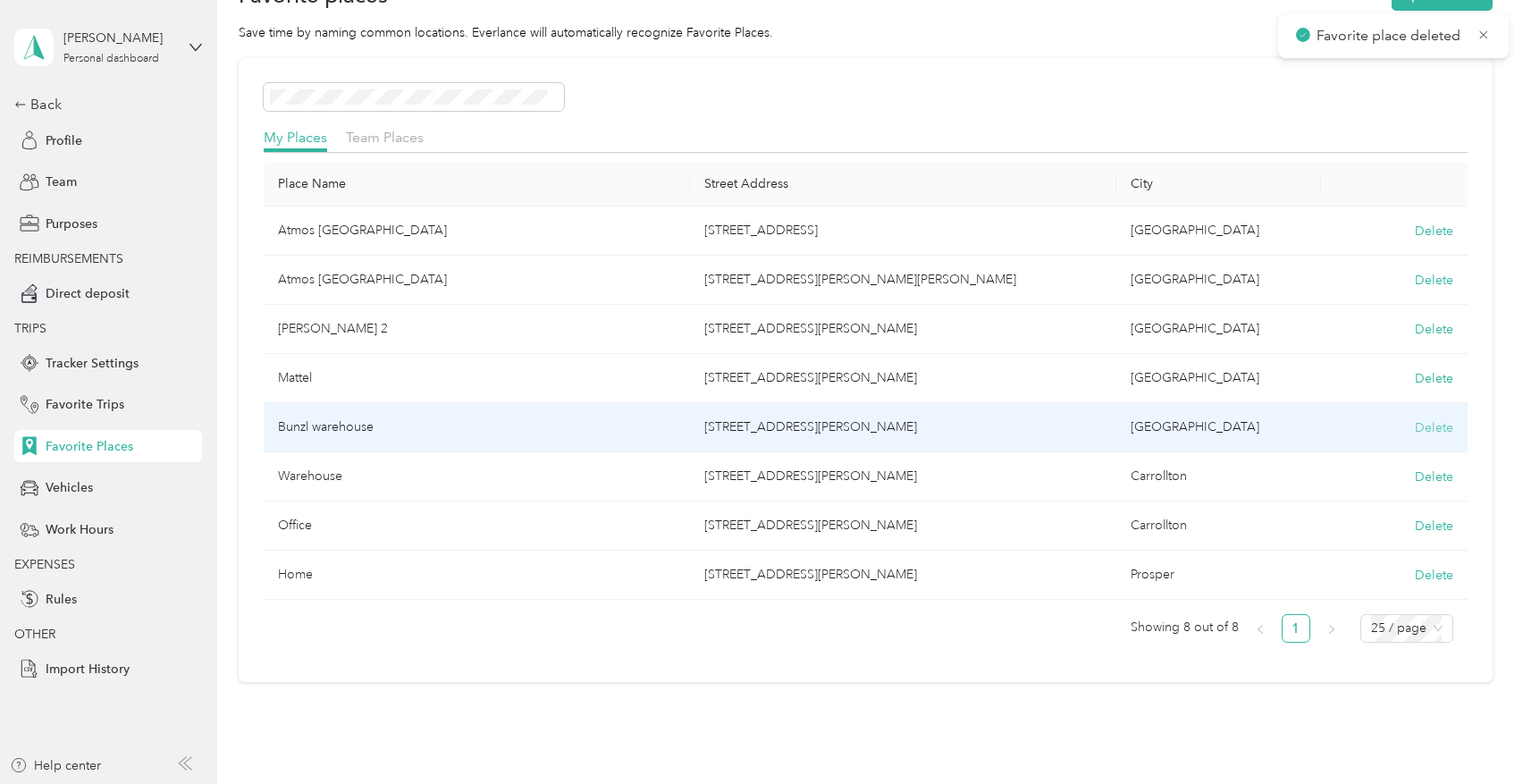
click at [1430, 431] on button "Delete" at bounding box center [1433, 427] width 38 height 19
click at [1353, 436] on button "Yes, delete" at bounding box center [1353, 449] width 72 height 29
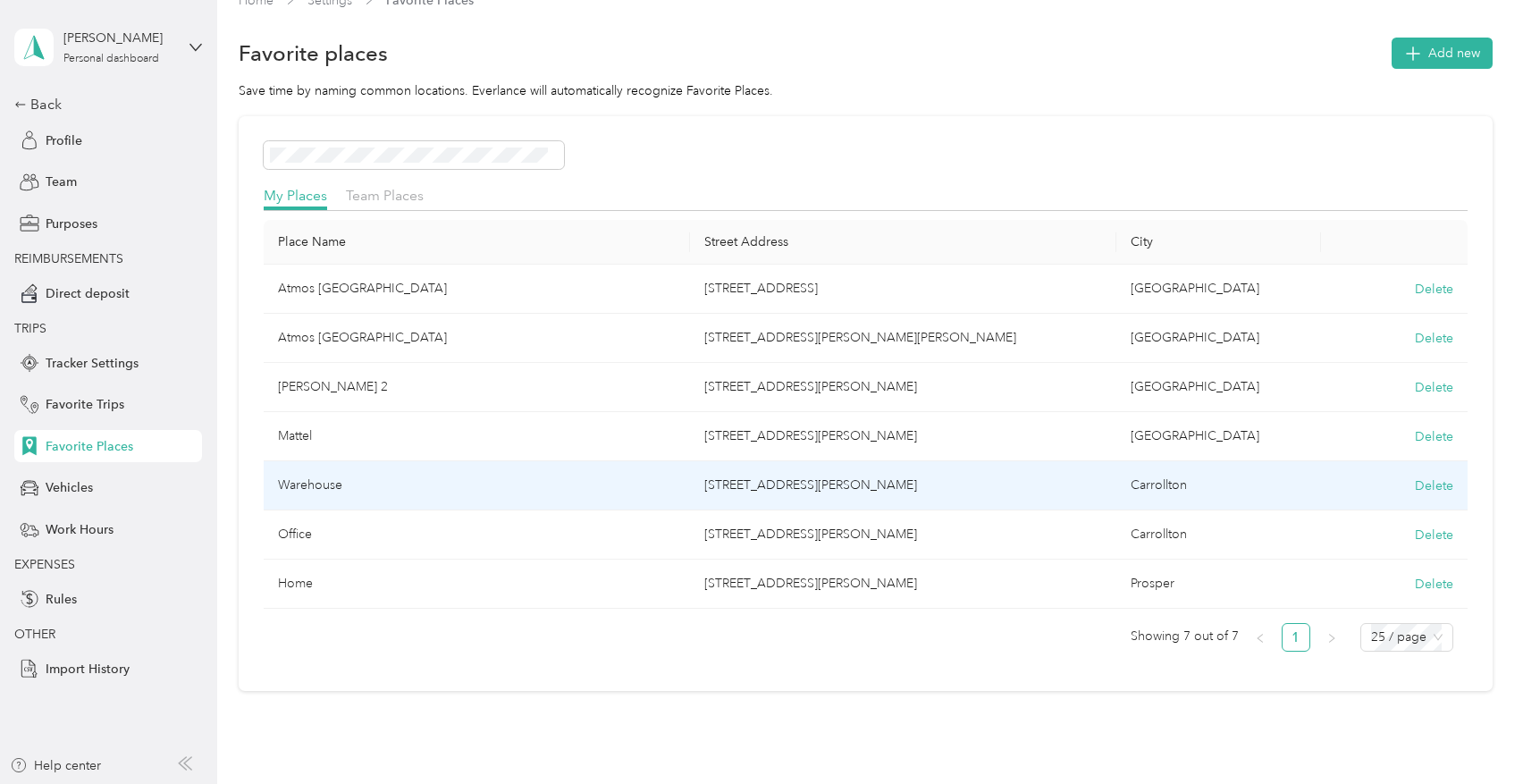
scroll to position [0, 0]
